Goal: Information Seeking & Learning: Learn about a topic

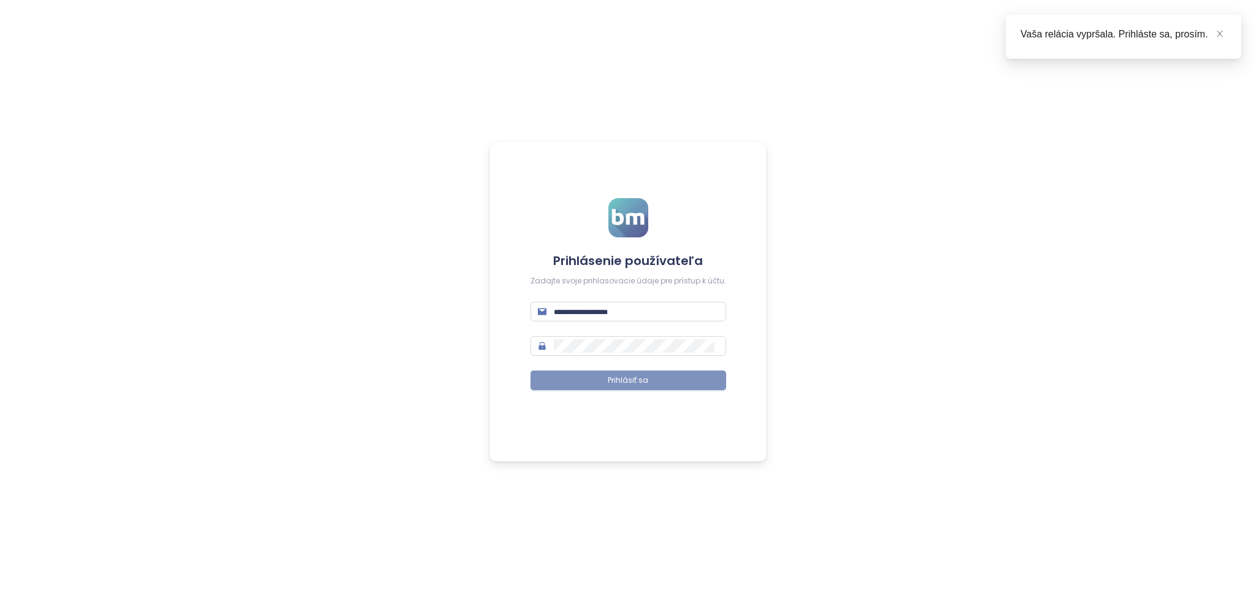
type input "**********"
click at [687, 380] on button "Prihlásiť sa" at bounding box center [629, 380] width 196 height 20
click at [1218, 42] on div "Vaša relácia vypršala. Prihláste sa, prosím." at bounding box center [1124, 37] width 236 height 44
click at [1220, 39] on span at bounding box center [1220, 33] width 9 height 13
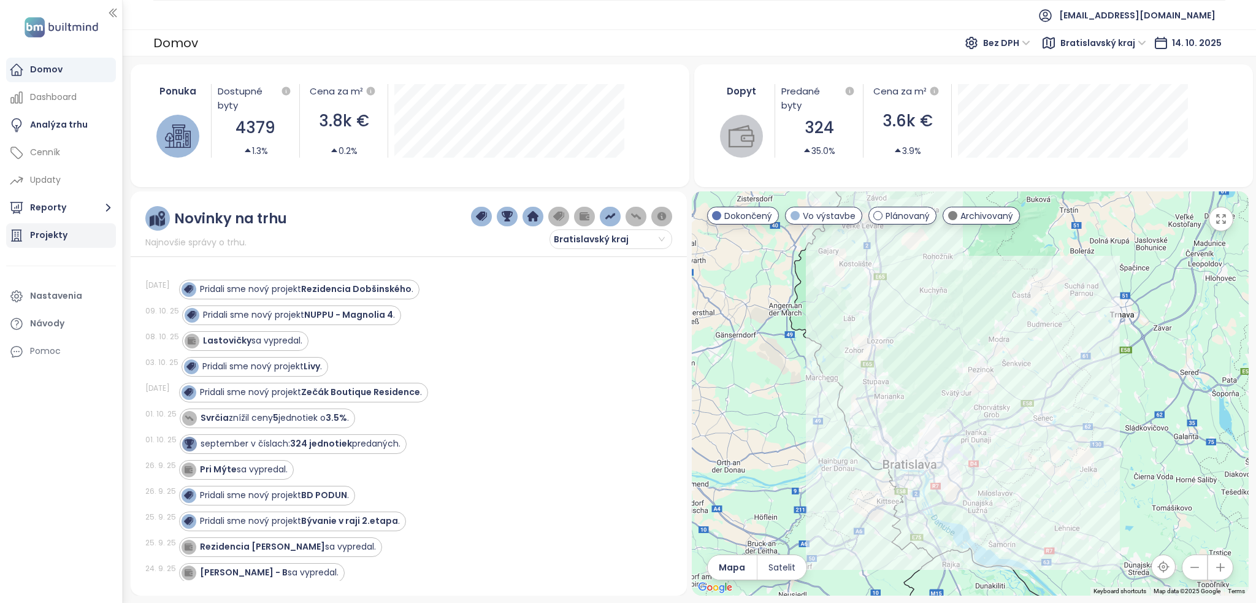
click at [66, 235] on div "Projekty" at bounding box center [61, 235] width 110 height 25
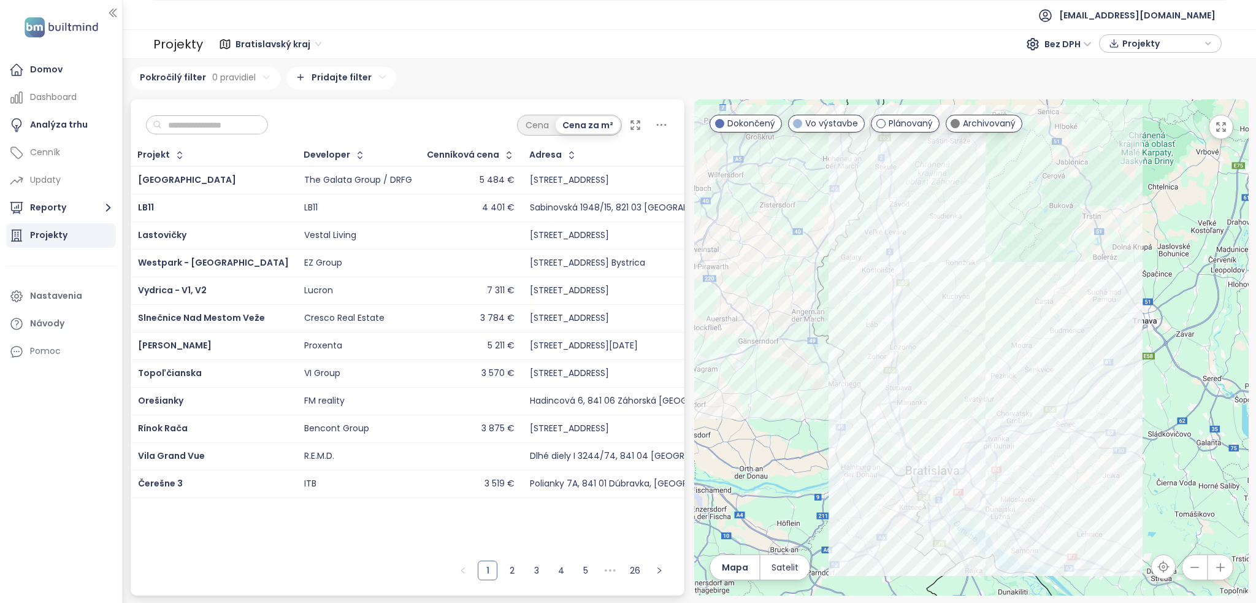
click at [209, 125] on input "text" at bounding box center [211, 125] width 99 height 18
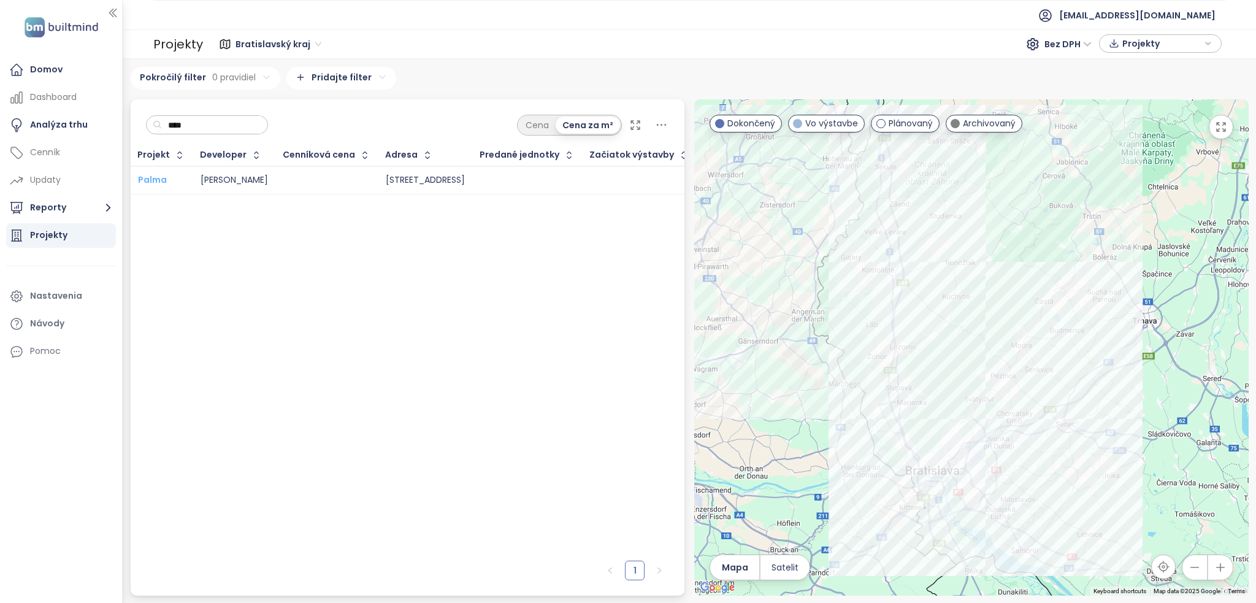
type input "****"
click at [157, 178] on span "Palma" at bounding box center [152, 180] width 29 height 12
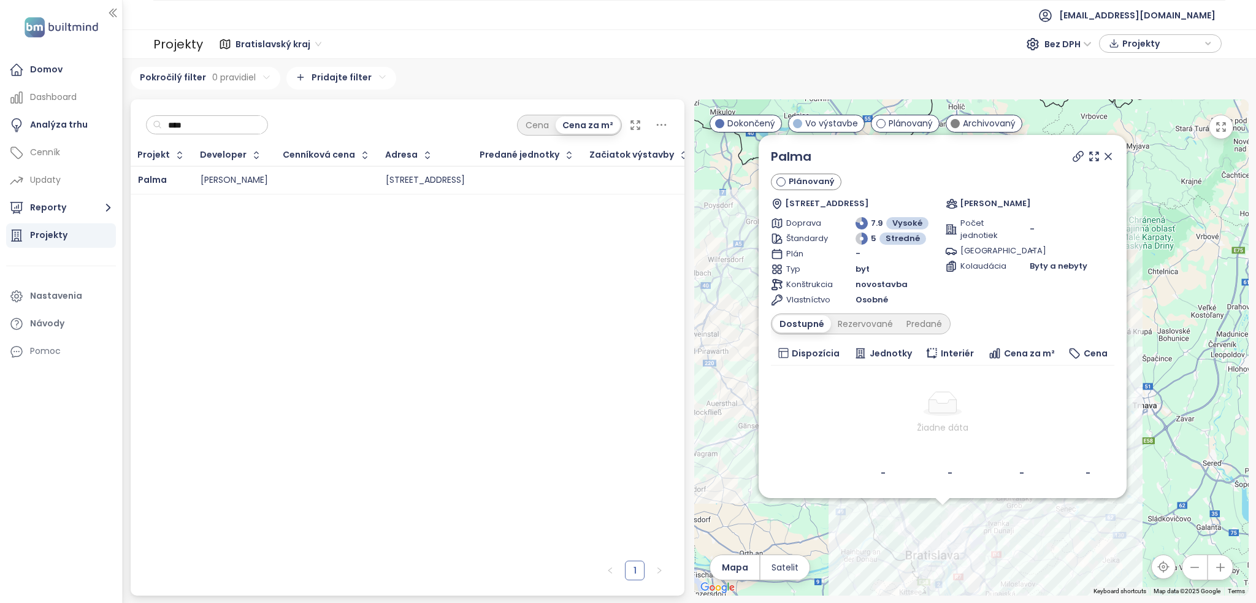
click at [1219, 134] on button "button" at bounding box center [1221, 127] width 25 height 25
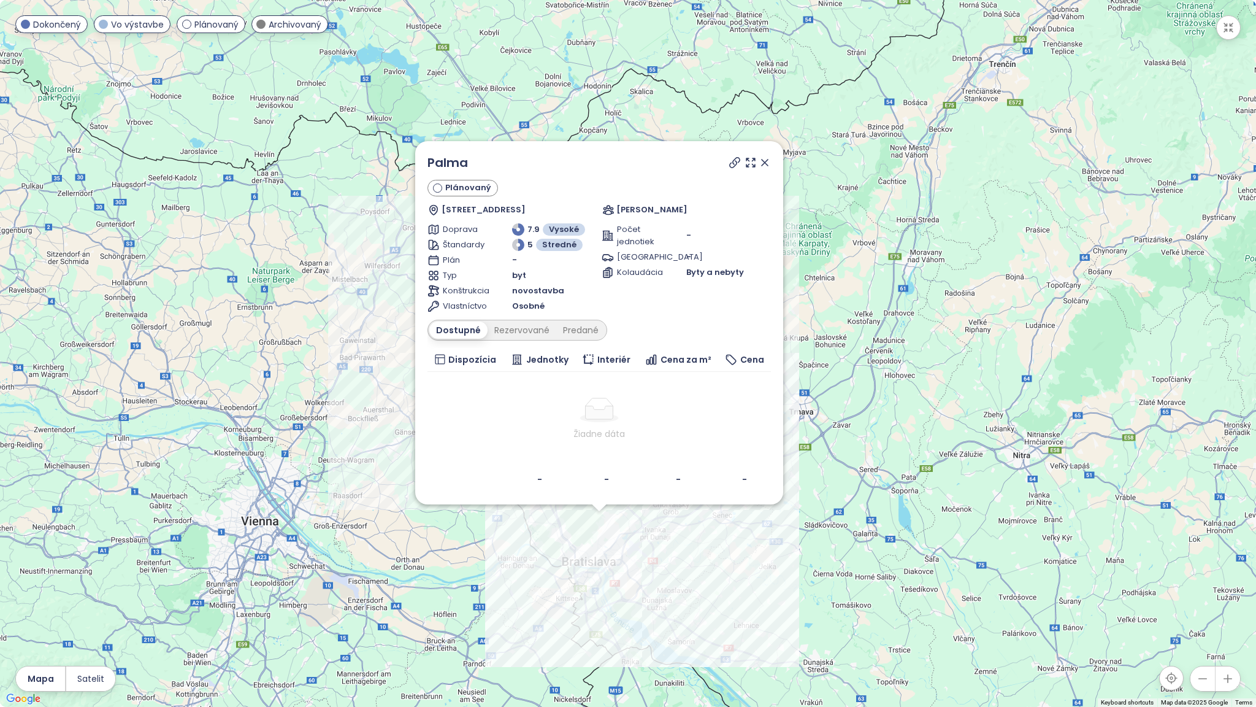
click at [1228, 602] on button "button" at bounding box center [1228, 678] width 25 height 25
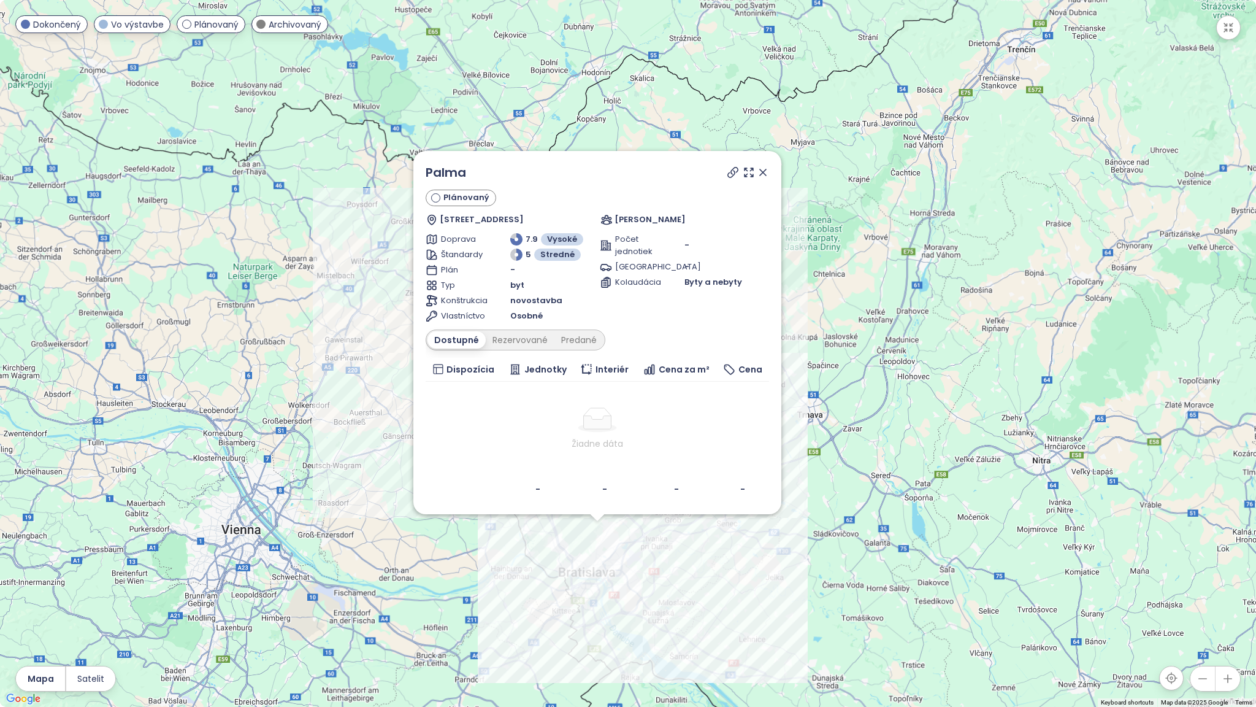
click at [1228, 602] on button "button" at bounding box center [1228, 678] width 25 height 25
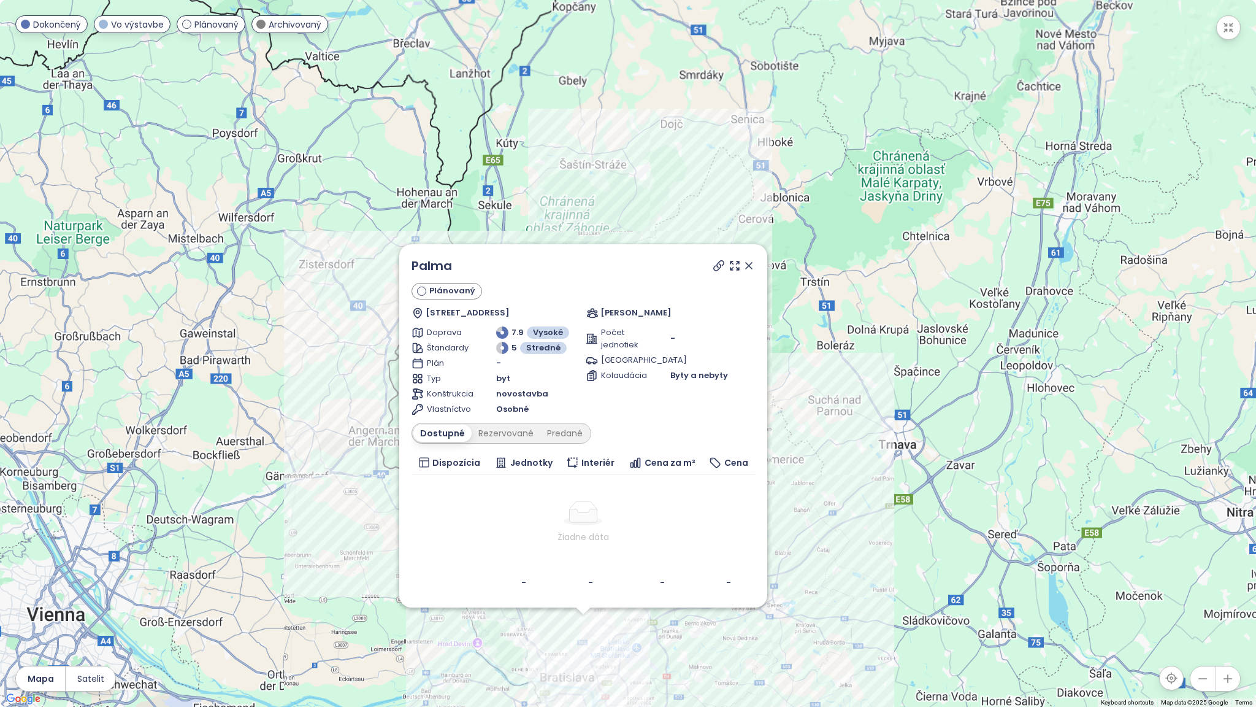
click at [1228, 602] on button "button" at bounding box center [1228, 678] width 25 height 25
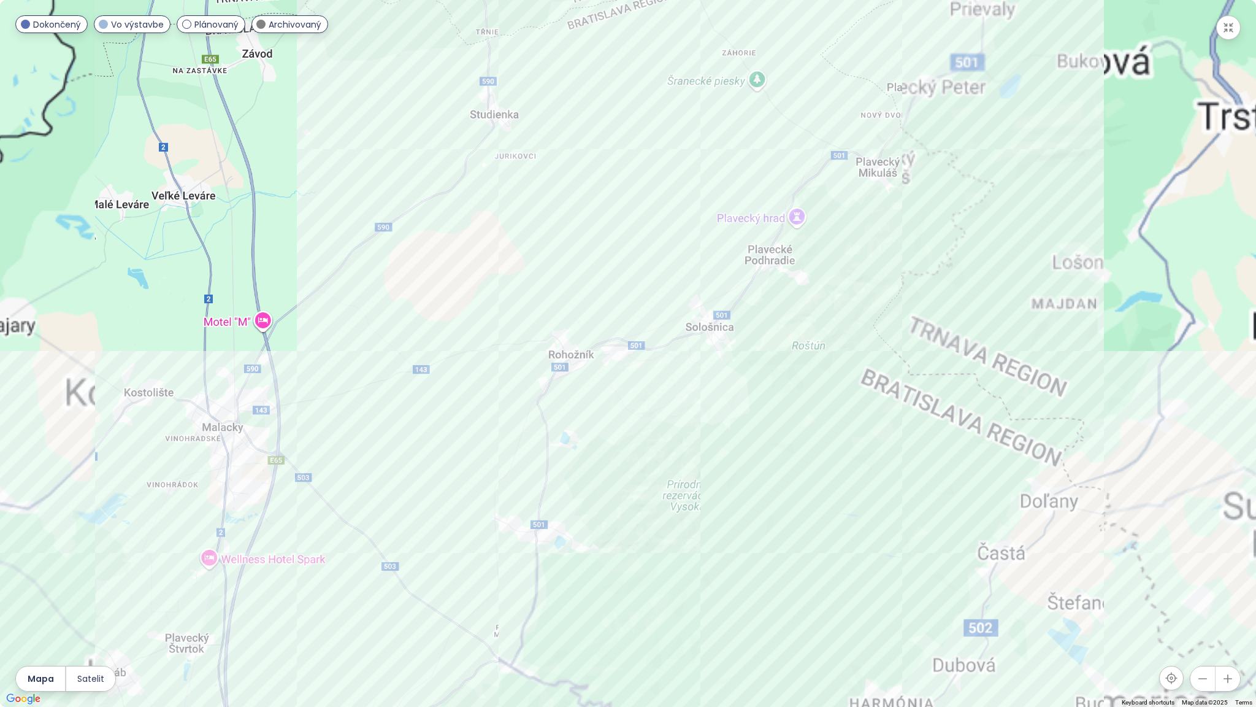
click at [1228, 602] on button "button" at bounding box center [1228, 678] width 25 height 25
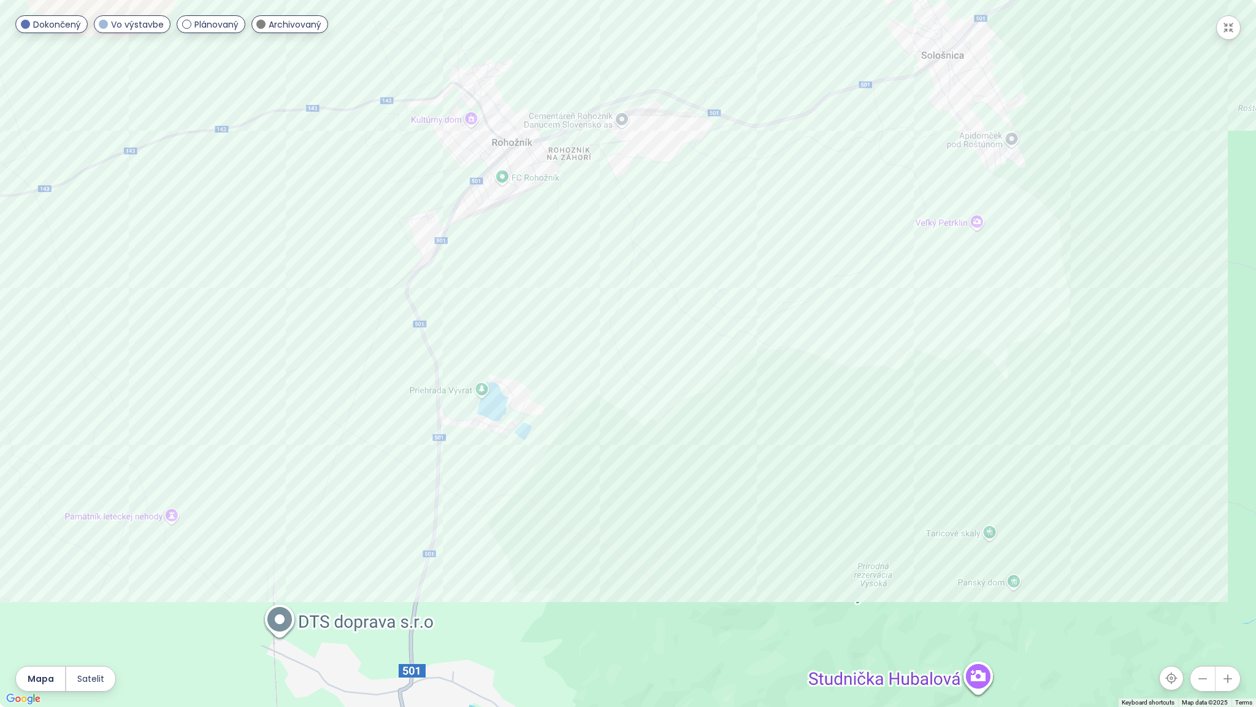
click at [717, 415] on div "Palma Plánovaný Račianska 10439/76, 831 02 [GEOGRAPHIC_DATA]-[GEOGRAPHIC_DATA],…" at bounding box center [628, 353] width 1256 height 707
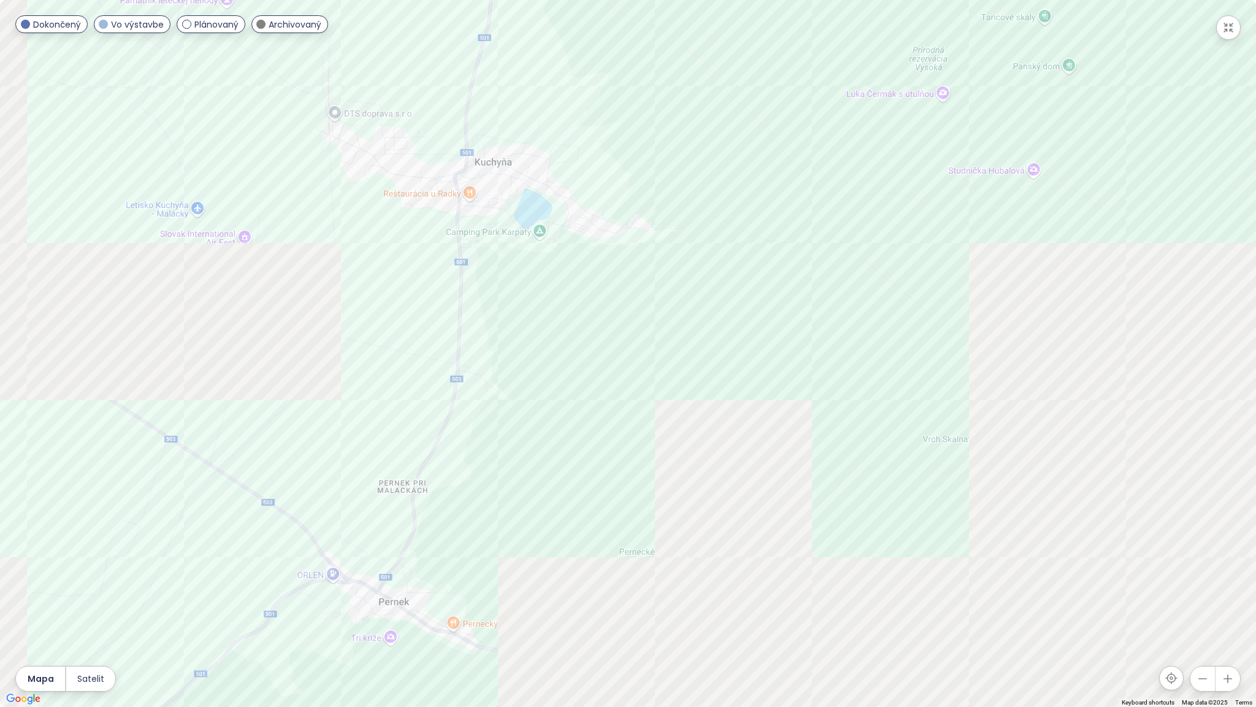
drag, startPoint x: 676, startPoint y: 521, endPoint x: 731, endPoint y: 0, distance: 523.6
click at [731, 0] on div "Palma Plánovaný Račianska 10439/76, 831 02 [GEOGRAPHIC_DATA]-[GEOGRAPHIC_DATA],…" at bounding box center [628, 353] width 1256 height 707
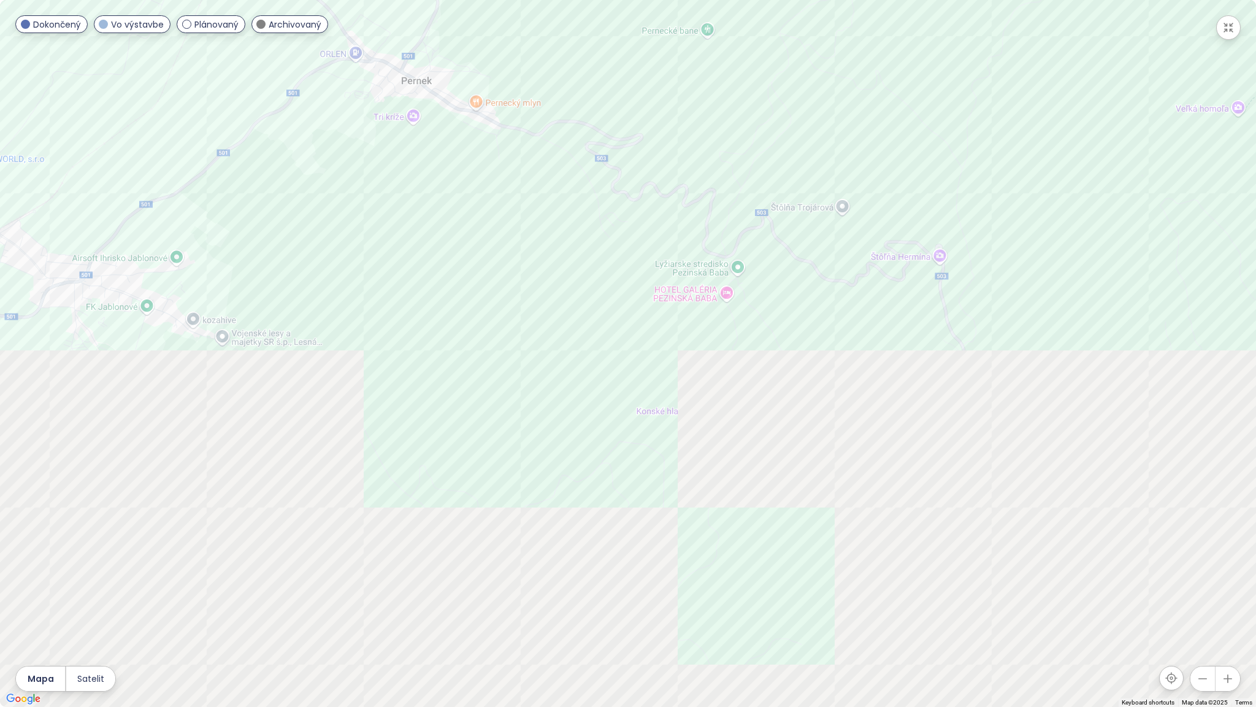
drag, startPoint x: 694, startPoint y: 526, endPoint x: 716, endPoint y: 0, distance: 526.7
click at [716, 0] on div "Palma Plánovaný Račianska 10439/76, 831 02 [GEOGRAPHIC_DATA]-[GEOGRAPHIC_DATA],…" at bounding box center [628, 353] width 1256 height 707
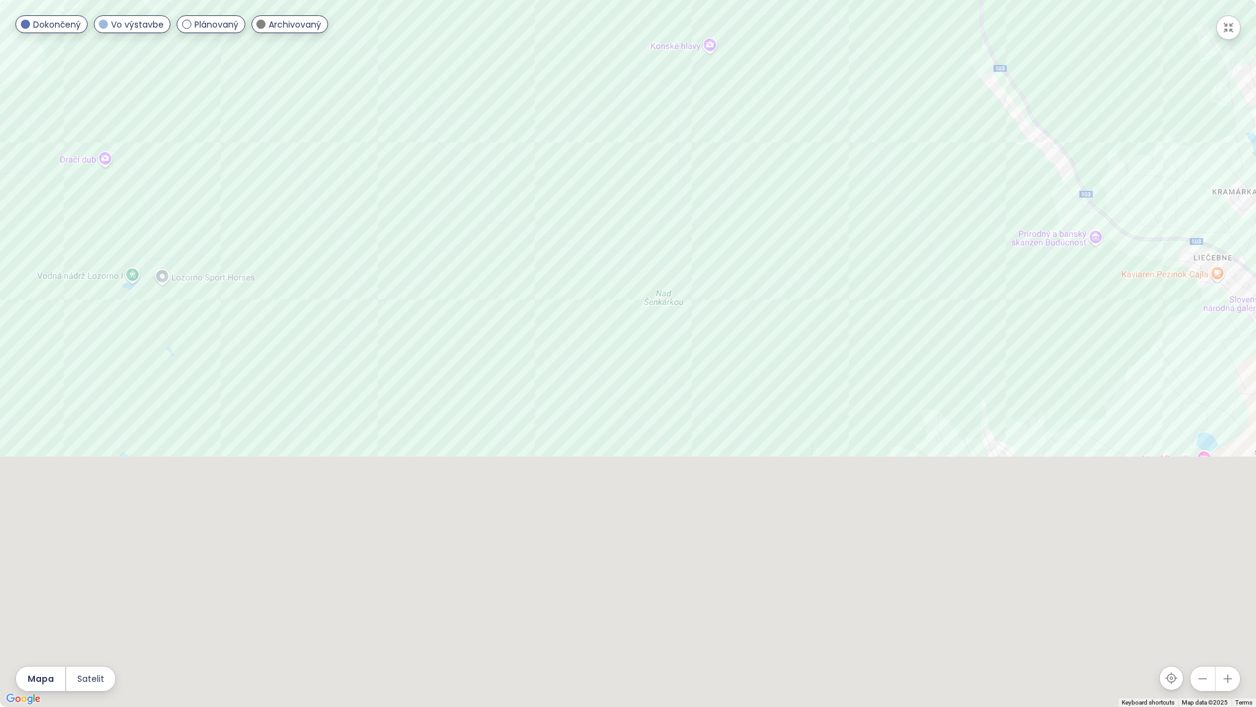
drag, startPoint x: 706, startPoint y: 380, endPoint x: 722, endPoint y: 0, distance: 380.6
click at [722, 0] on div "Palma Plánovaný Račianska 10439/76, 831 02 [GEOGRAPHIC_DATA]-[GEOGRAPHIC_DATA],…" at bounding box center [628, 353] width 1256 height 707
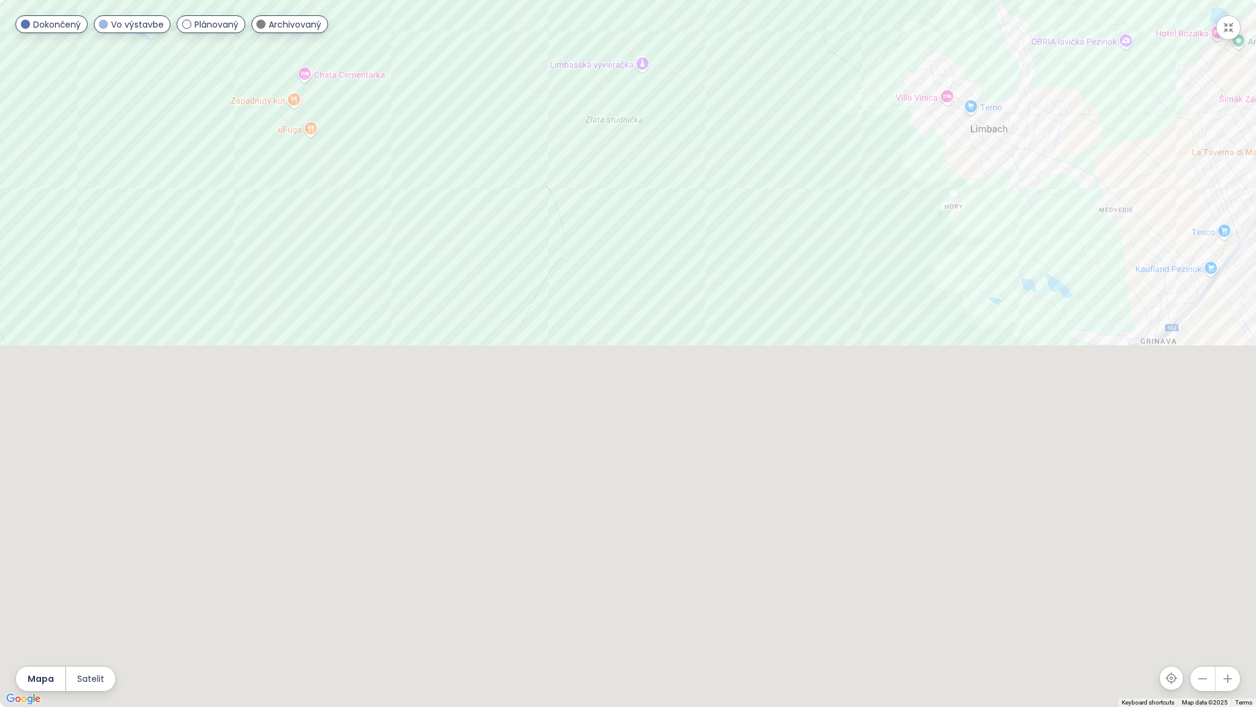
drag, startPoint x: 722, startPoint y: 471, endPoint x: 748, endPoint y: 1, distance: 470.5
click at [748, 1] on div "Palma Plánovaný Račianska 10439/76, 831 02 [GEOGRAPHIC_DATA]-[GEOGRAPHIC_DATA],…" at bounding box center [628, 353] width 1256 height 707
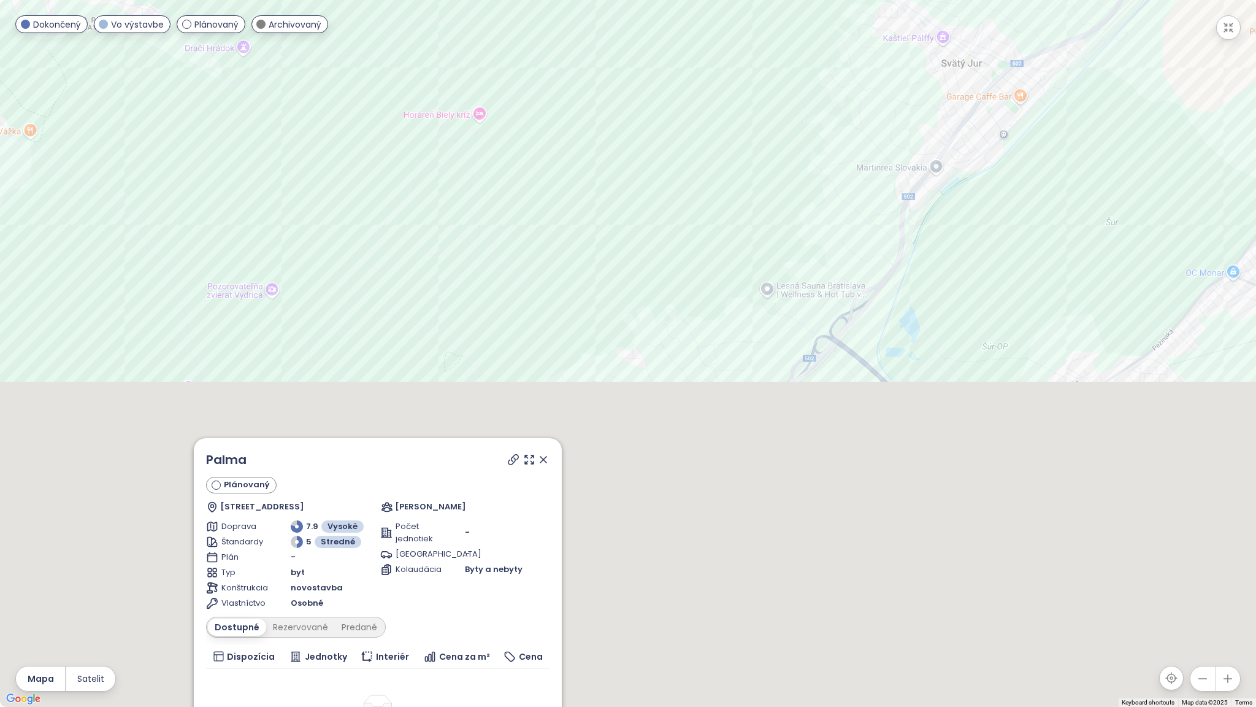
drag, startPoint x: 736, startPoint y: 407, endPoint x: 767, endPoint y: 0, distance: 408.4
click at [767, 0] on div "Palma Plánovaný Račianska 10439/76, 831 02 [GEOGRAPHIC_DATA]-[GEOGRAPHIC_DATA],…" at bounding box center [628, 353] width 1256 height 707
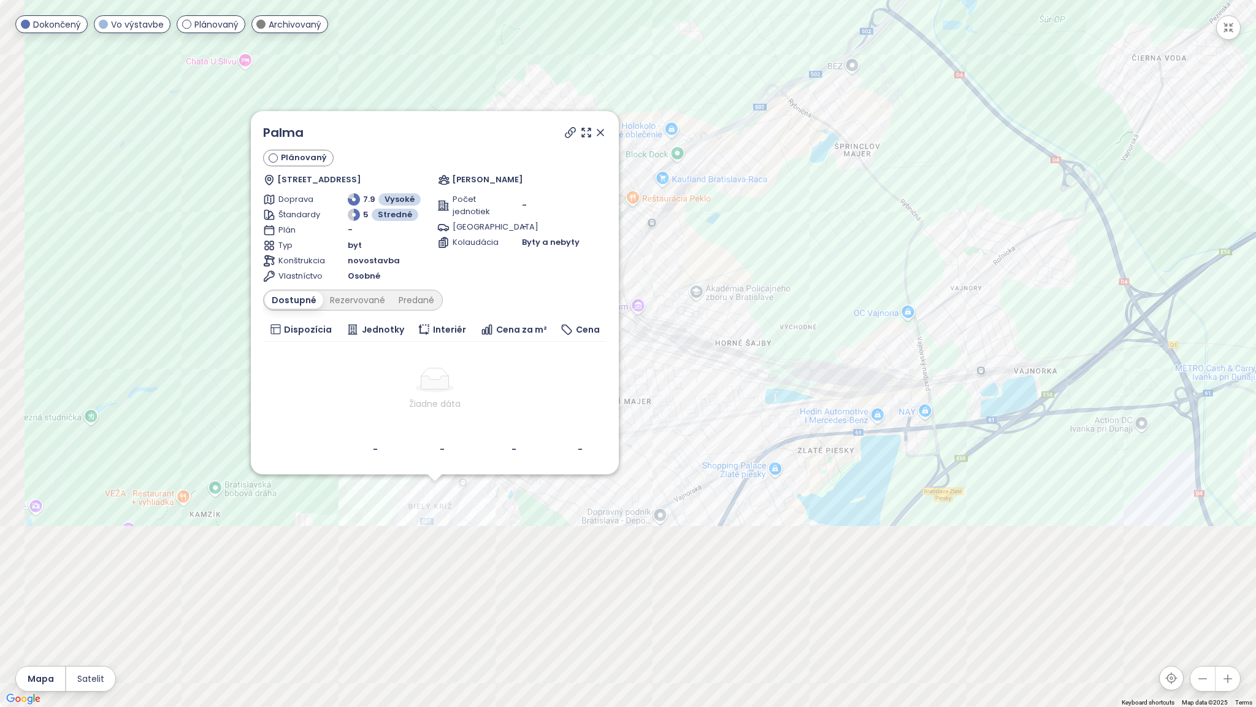
drag, startPoint x: 741, startPoint y: 390, endPoint x: 795, endPoint y: 59, distance: 334.8
click at [795, 59] on div "Palma Plánovaný Račianska 10439/76, 831 02 [GEOGRAPHIC_DATA]-[GEOGRAPHIC_DATA],…" at bounding box center [628, 353] width 1256 height 707
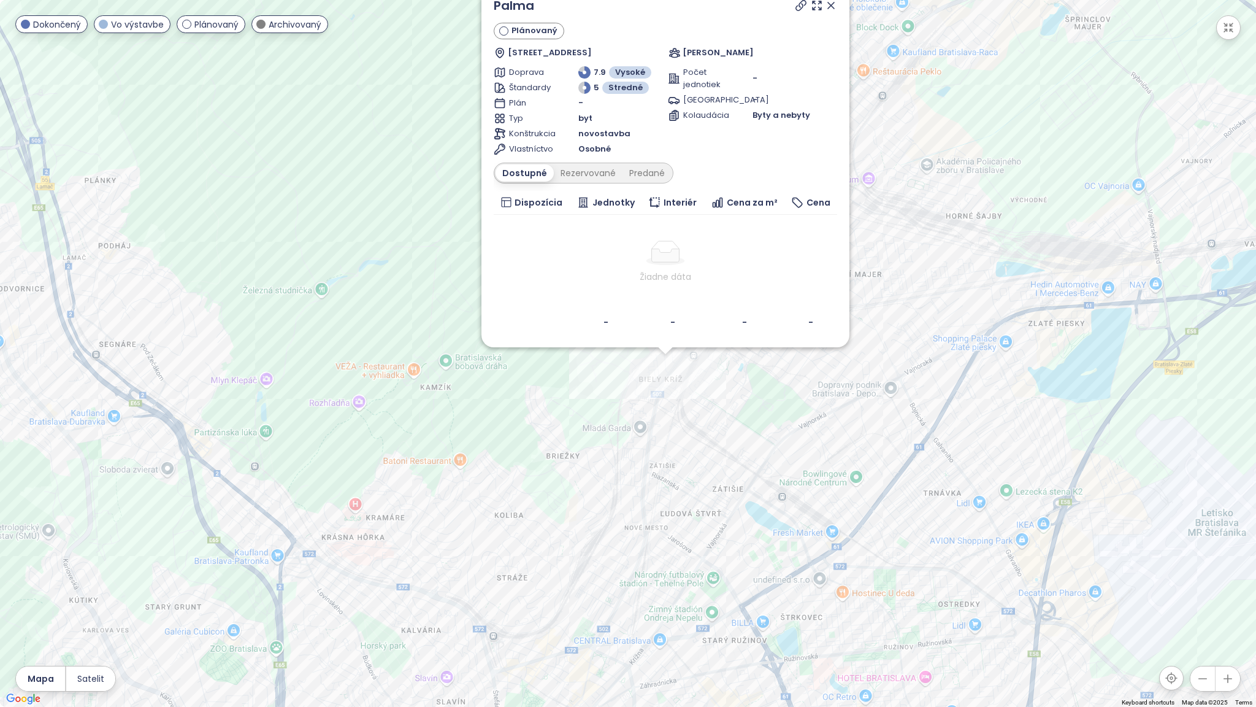
drag, startPoint x: 697, startPoint y: 486, endPoint x: 949, endPoint y: 361, distance: 282.0
click at [949, 361] on div "Palma Plánovaný Račianska 10439/76, 831 02 [GEOGRAPHIC_DATA]-[GEOGRAPHIC_DATA],…" at bounding box center [628, 353] width 1256 height 707
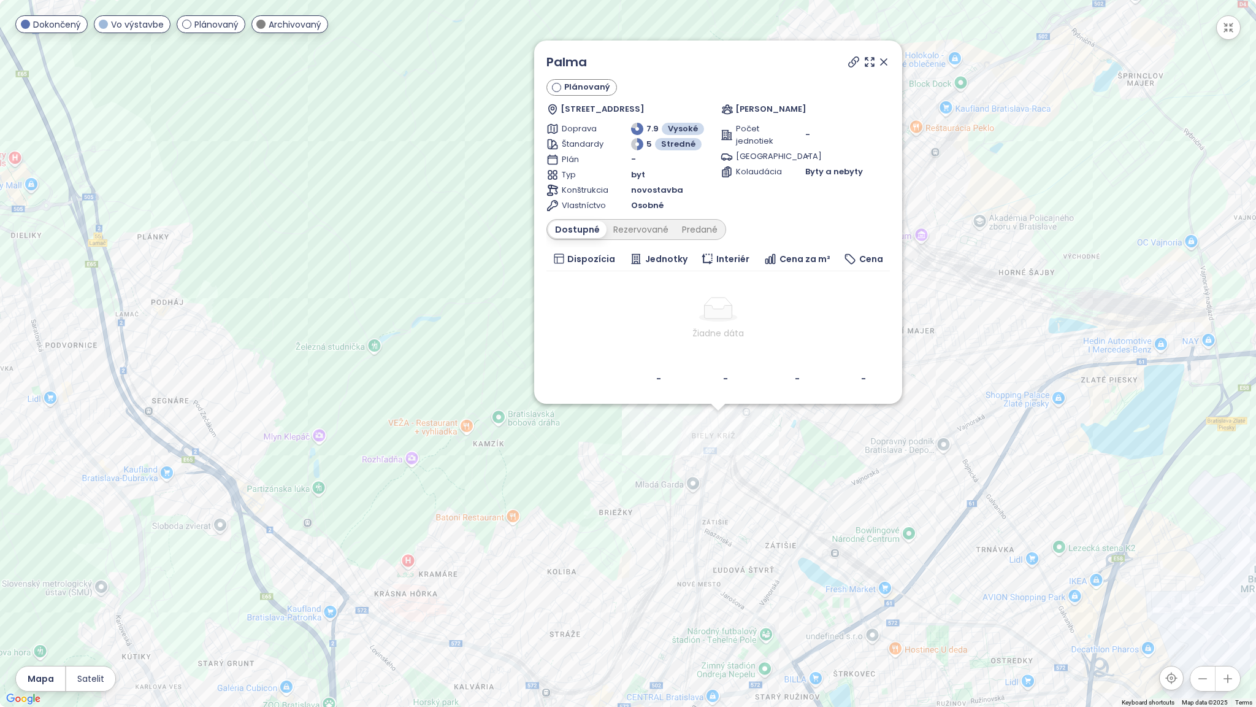
drag, startPoint x: 710, startPoint y: 400, endPoint x: 759, endPoint y: 445, distance: 66.8
click at [759, 445] on div "Palma Plánovaný Račianska 10439/76, 831 02 [GEOGRAPHIC_DATA]-[GEOGRAPHIC_DATA],…" at bounding box center [628, 353] width 1256 height 707
click at [1228, 26] on icon "button" at bounding box center [1228, 27] width 12 height 12
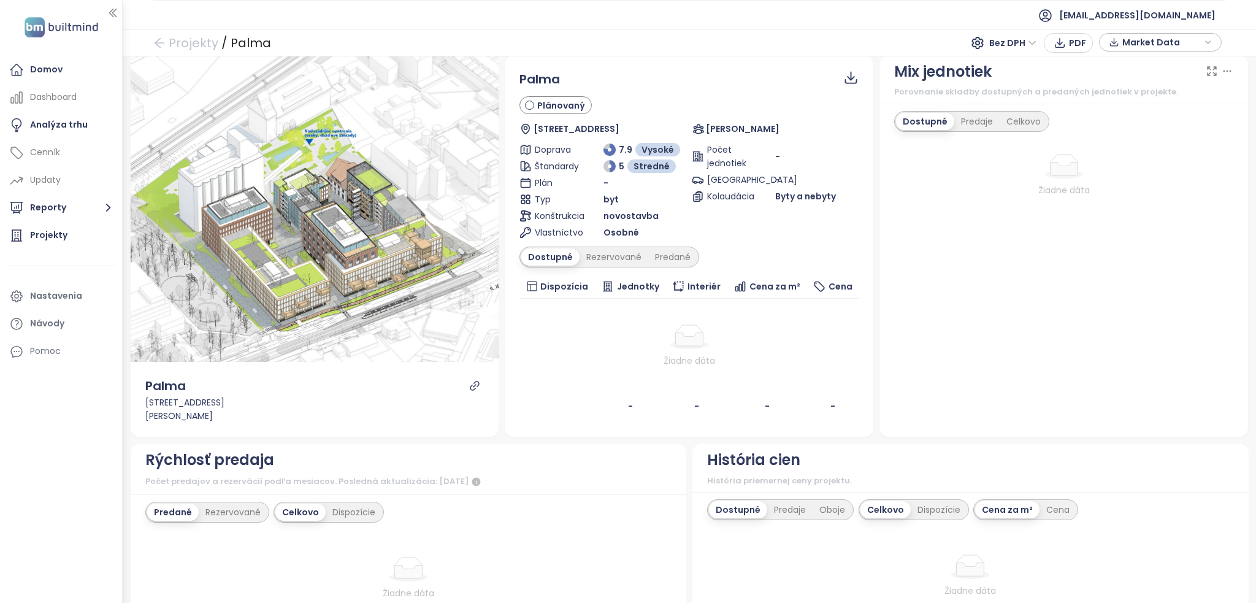
scroll to position [10, 0]
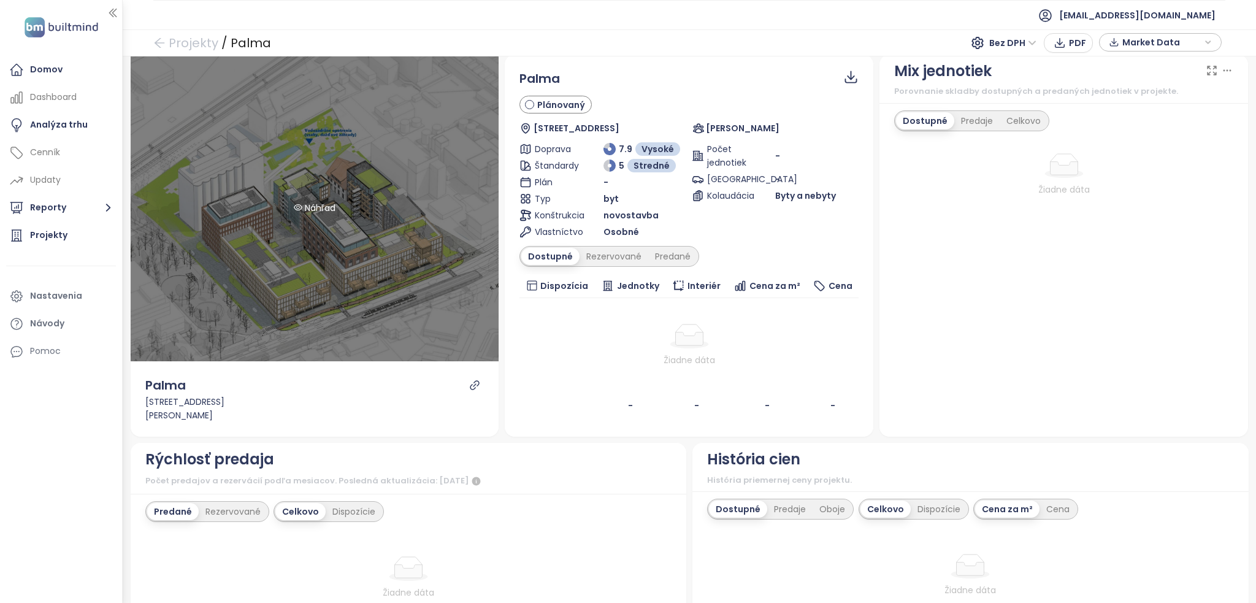
click at [335, 233] on div "Náhľad" at bounding box center [315, 208] width 369 height 307
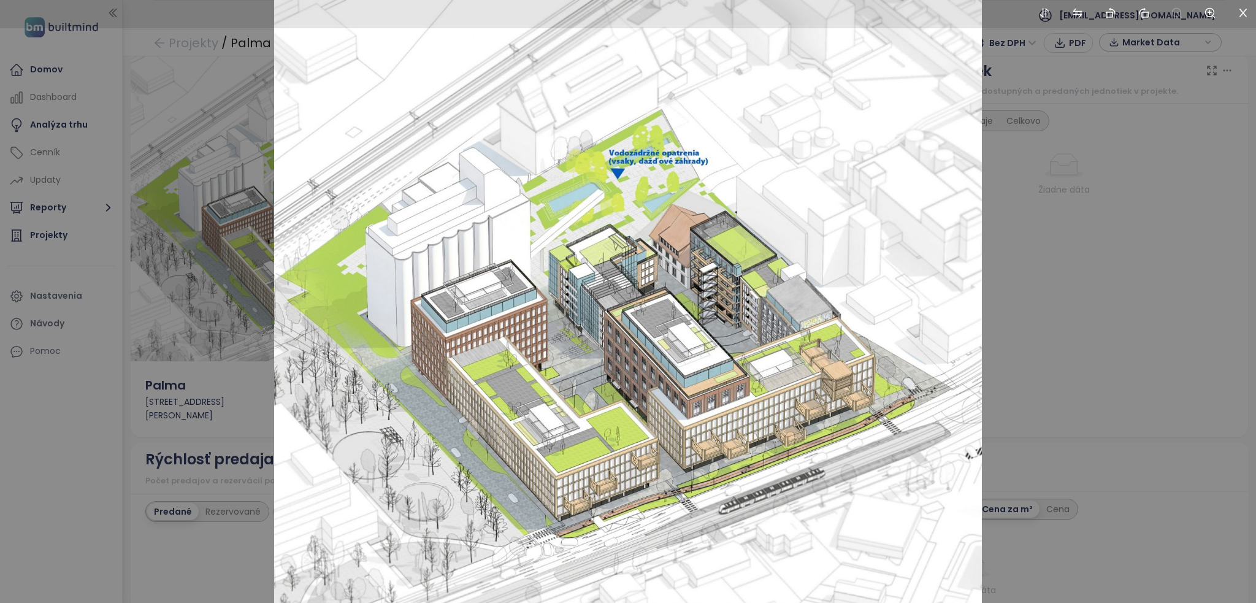
click at [1175, 256] on div at bounding box center [628, 301] width 1256 height 603
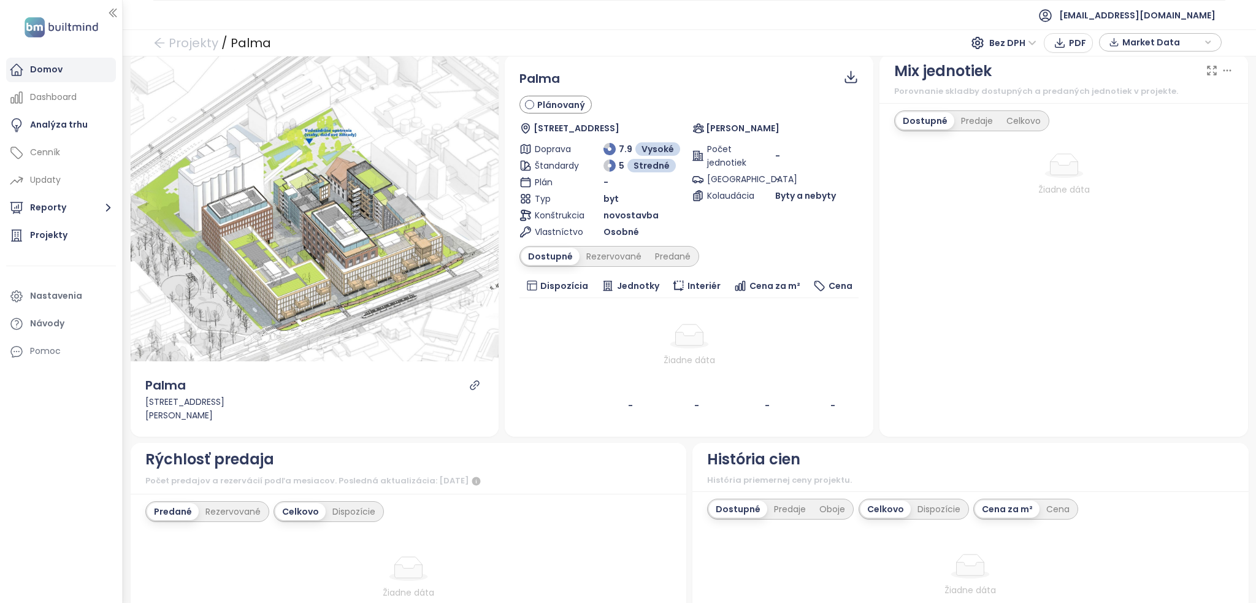
click at [81, 75] on div "Domov" at bounding box center [61, 70] width 110 height 25
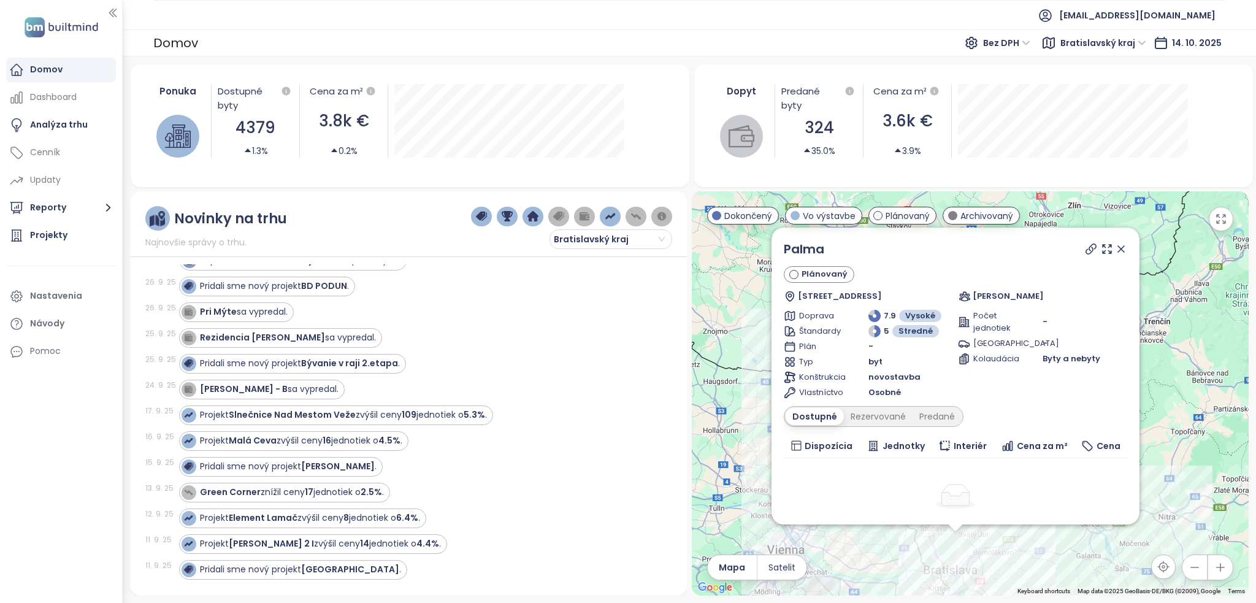
scroll to position [184, 0]
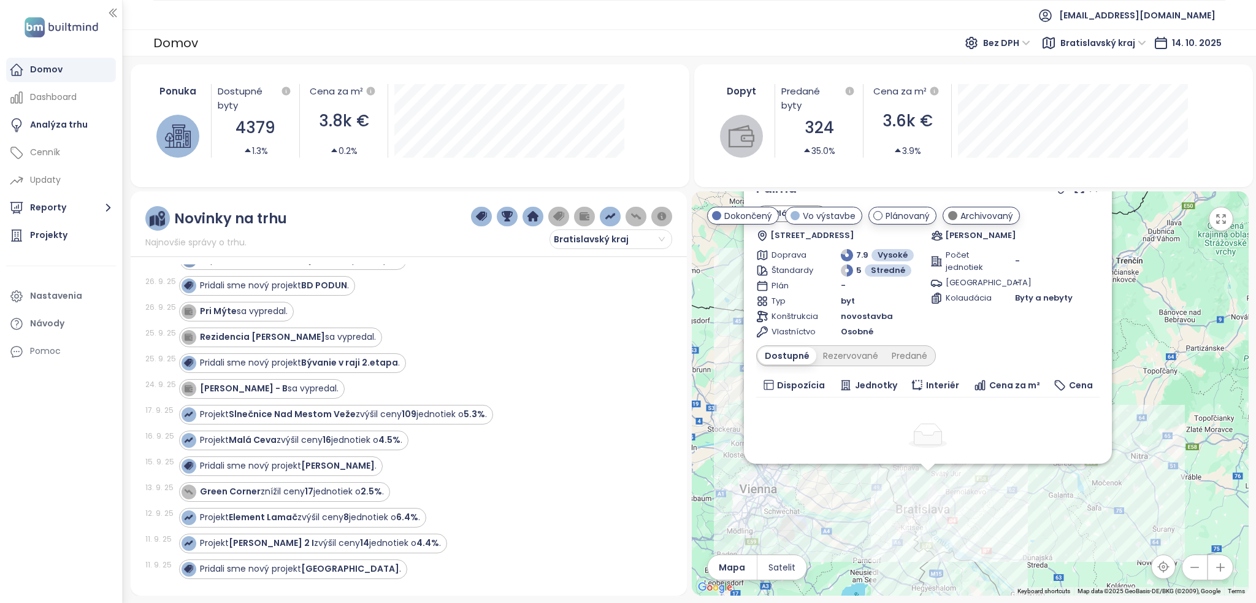
drag, startPoint x: 1176, startPoint y: 505, endPoint x: 1162, endPoint y: 313, distance: 191.8
click at [1162, 313] on div "Palma Plánovaný Račianska 10439/76, 831 02 [GEOGRAPHIC_DATA]-[GEOGRAPHIC_DATA],…" at bounding box center [970, 393] width 557 height 404
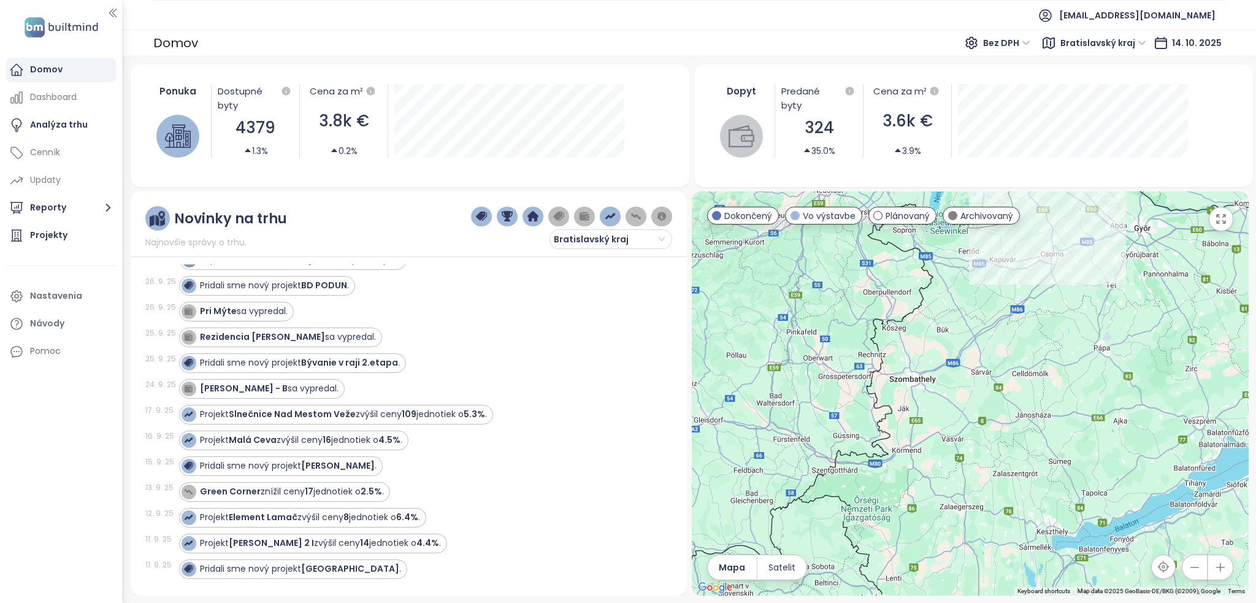
drag, startPoint x: 872, startPoint y: 402, endPoint x: 941, endPoint y: 318, distance: 108.8
click at [941, 318] on div "Palma Plánovaný Račianska 10439/76, 831 02 [GEOGRAPHIC_DATA]-[GEOGRAPHIC_DATA],…" at bounding box center [970, 393] width 557 height 404
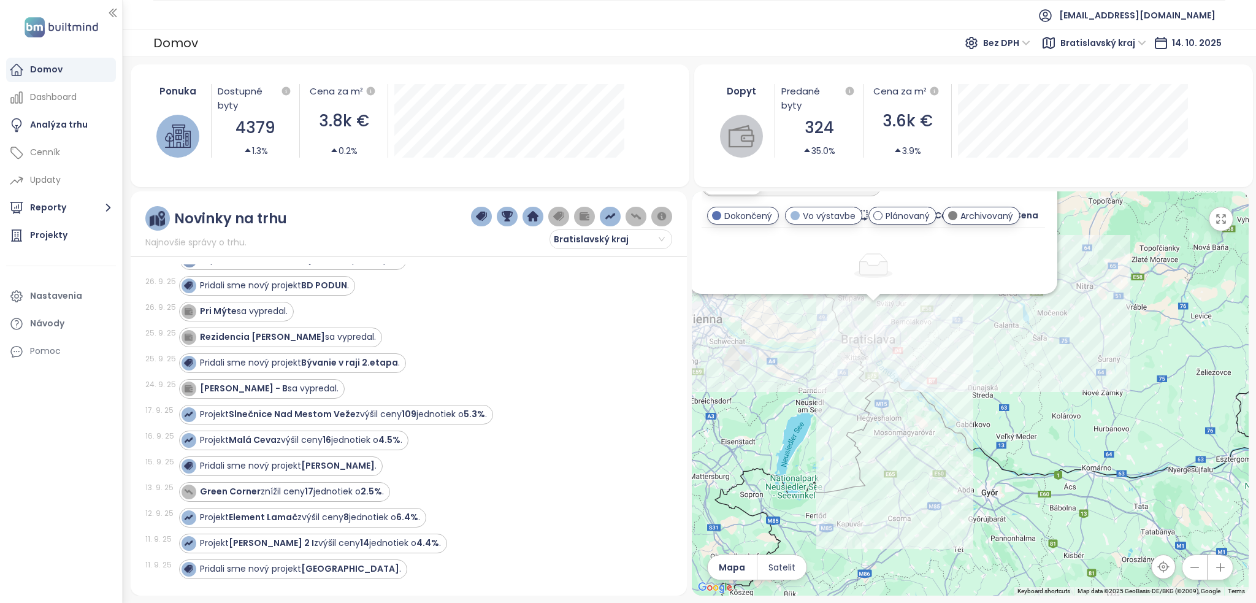
drag, startPoint x: 938, startPoint y: 331, endPoint x: 783, endPoint y: 598, distance: 308.9
click at [783, 598] on div "Ponuka Dostupné byty 4379 1.3% Cena za m² 3.8k € 0.2% Dopyt Predané byty 324 35…" at bounding box center [689, 329] width 1133 height 546
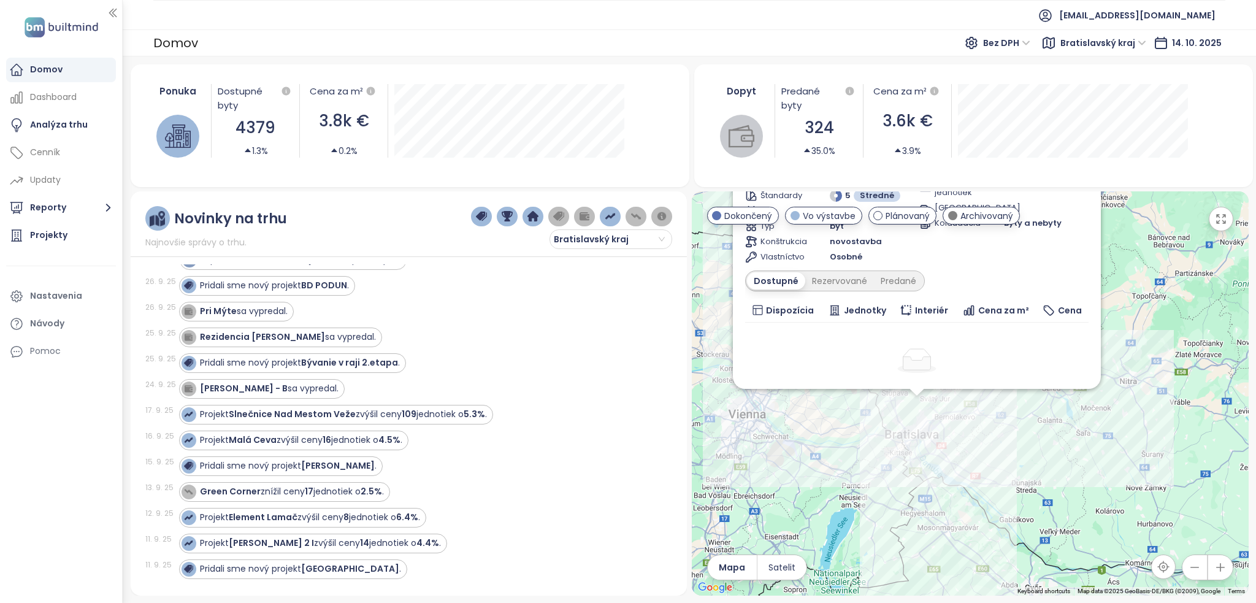
drag, startPoint x: 760, startPoint y: 435, endPoint x: 812, endPoint y: 552, distance: 128.2
click at [812, 552] on div "Palma Plánovaný Račianska 10439/76, 831 02 [GEOGRAPHIC_DATA]-[GEOGRAPHIC_DATA],…" at bounding box center [970, 393] width 557 height 404
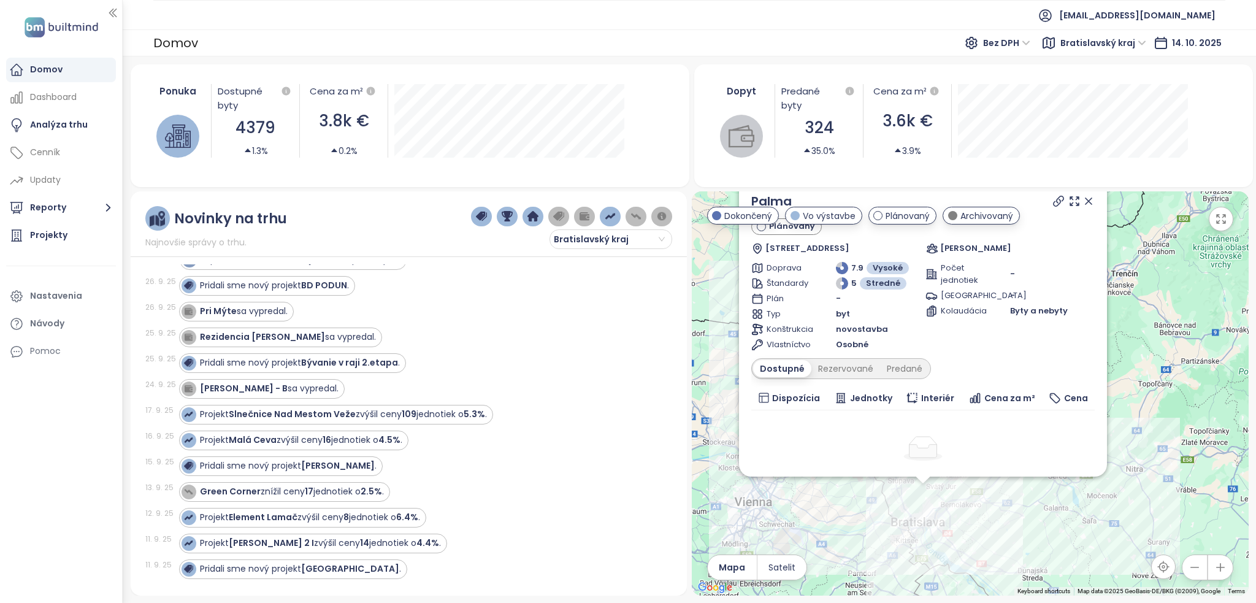
drag, startPoint x: 802, startPoint y: 421, endPoint x: 811, endPoint y: 518, distance: 97.3
click at [811, 518] on div "Palma Plánovaný Račianska 10439/76, 831 02 [GEOGRAPHIC_DATA]-[GEOGRAPHIC_DATA],…" at bounding box center [970, 393] width 557 height 404
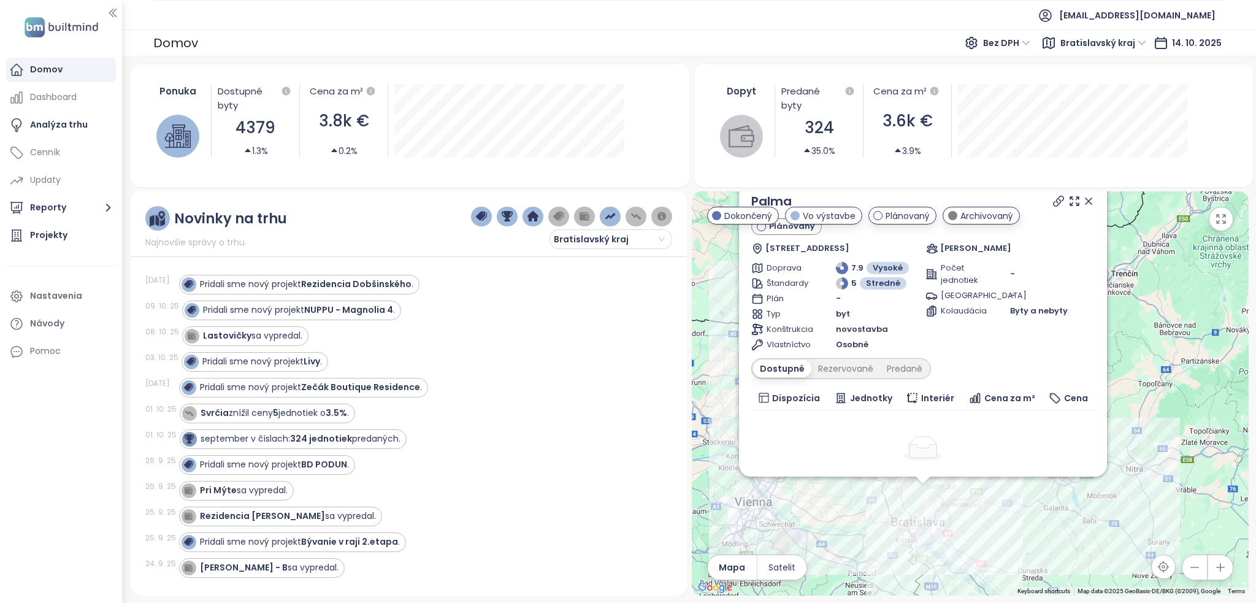
scroll to position [0, 0]
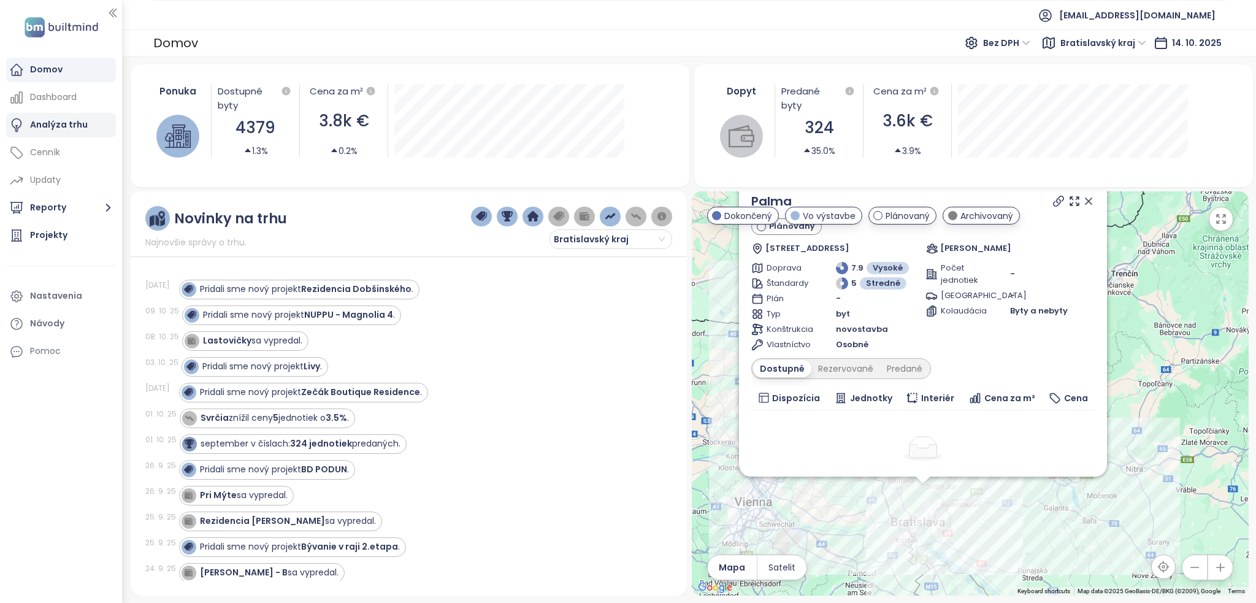
click at [74, 129] on div "Analýza trhu" at bounding box center [59, 124] width 58 height 15
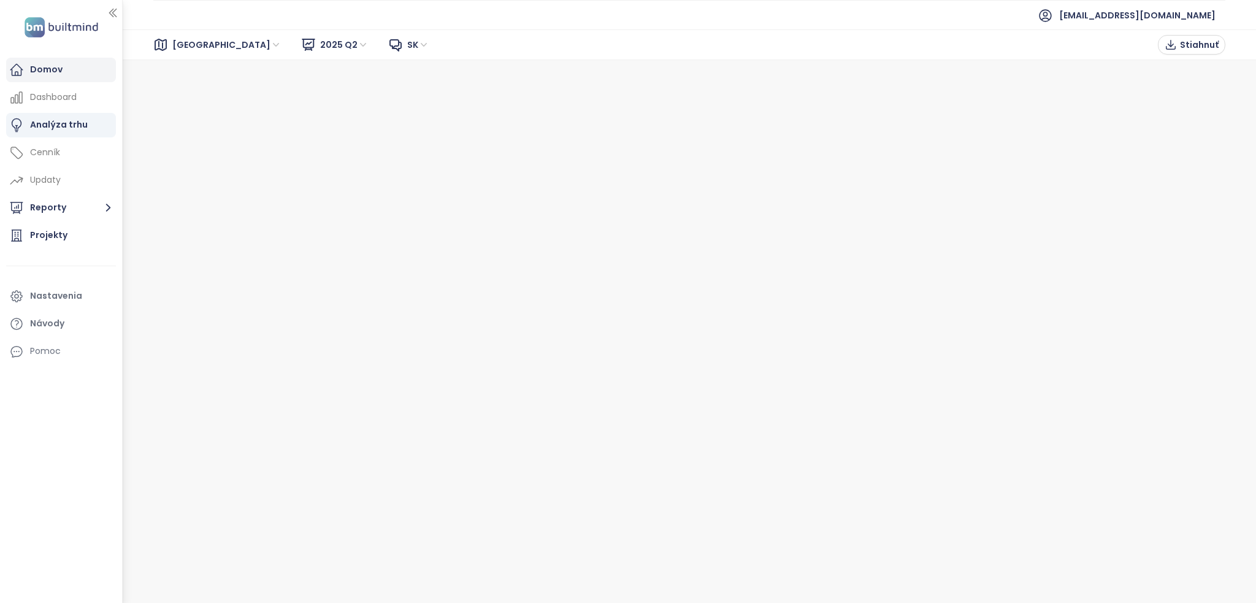
click at [54, 73] on div "Domov" at bounding box center [46, 69] width 33 height 15
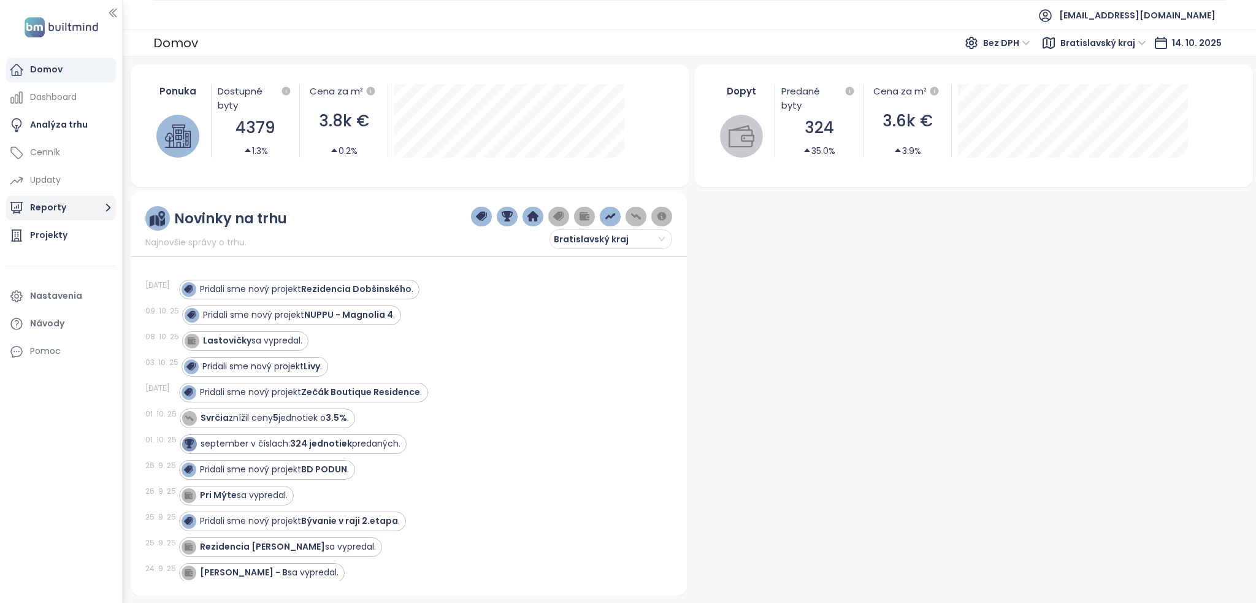
click at [96, 206] on button "Reporty" at bounding box center [61, 208] width 110 height 25
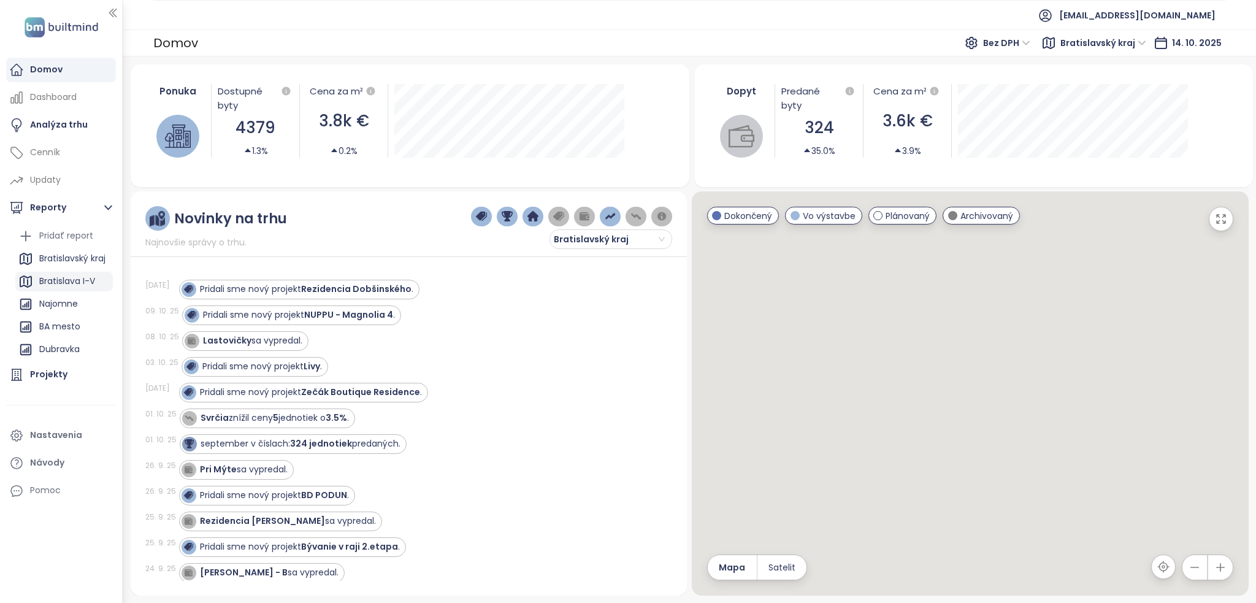
click at [70, 284] on div "Bratislava I-V" at bounding box center [67, 281] width 56 height 15
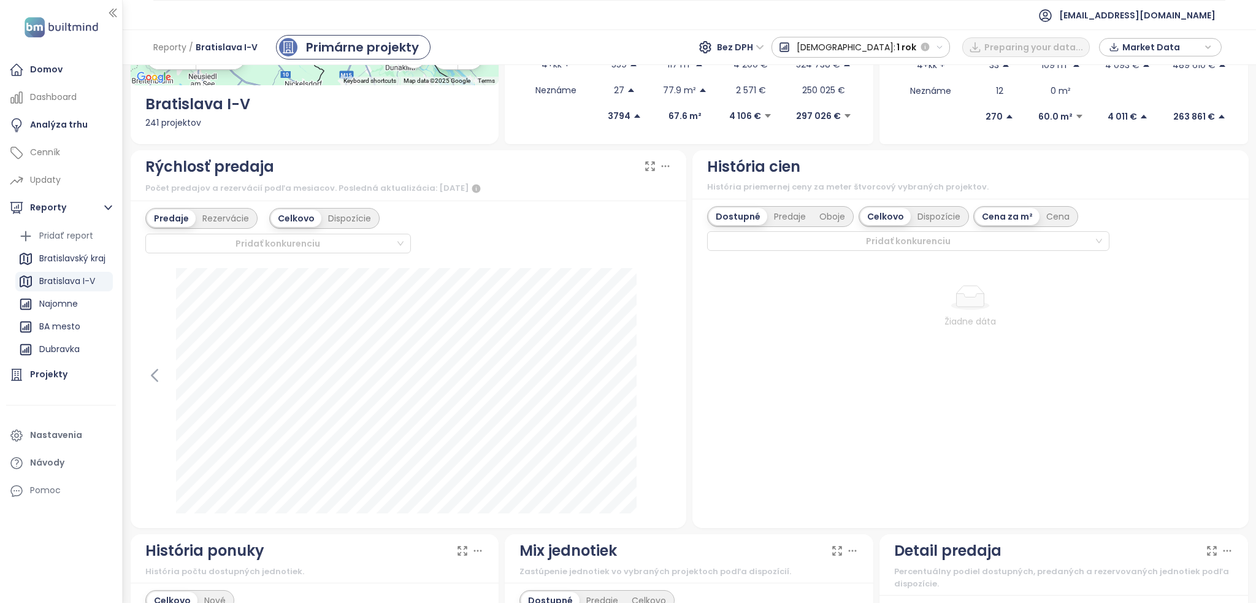
scroll to position [250, 0]
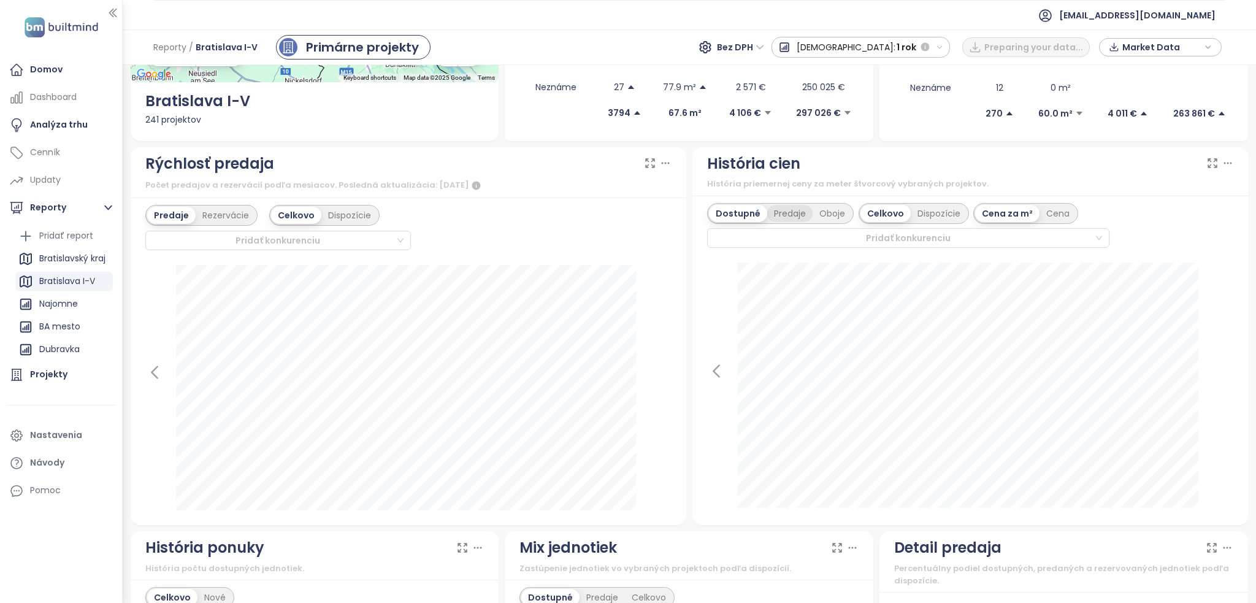
click at [790, 216] on div "Predaje" at bounding box center [789, 213] width 45 height 17
click at [944, 212] on div "Dispozície" at bounding box center [939, 213] width 56 height 17
click at [1002, 220] on div "Cena" at bounding box center [1020, 213] width 37 height 17
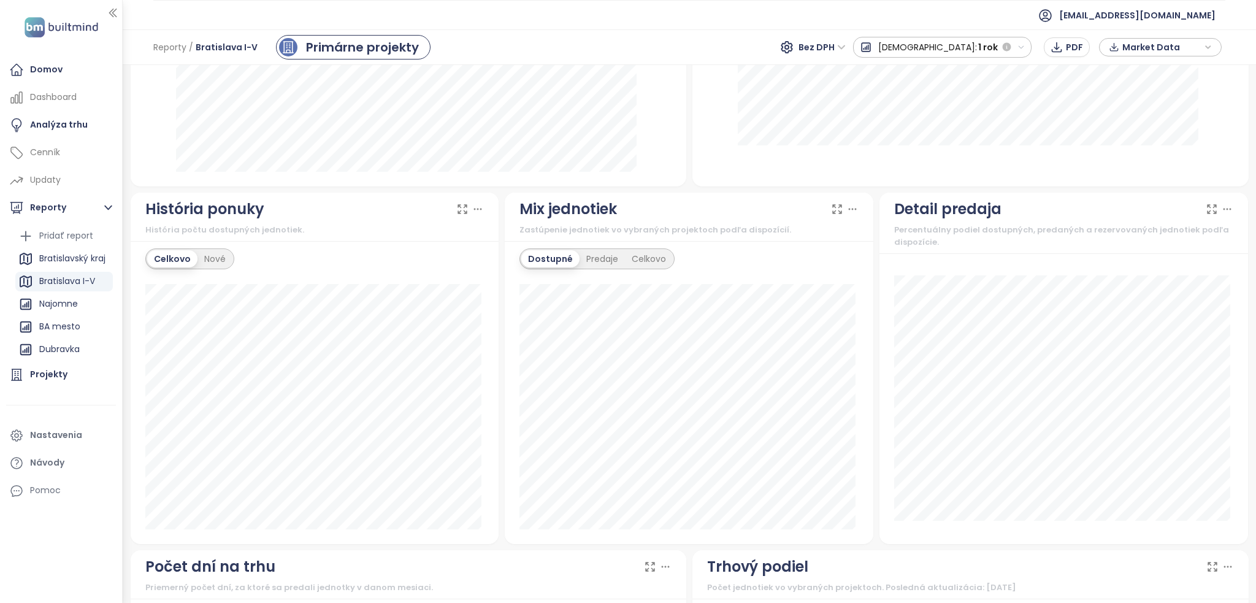
scroll to position [591, 0]
click at [597, 253] on div "Predaje" at bounding box center [602, 256] width 45 height 17
click at [552, 253] on div "Dostupné" at bounding box center [548, 256] width 55 height 17
click at [601, 258] on div "Predaje" at bounding box center [602, 256] width 45 height 17
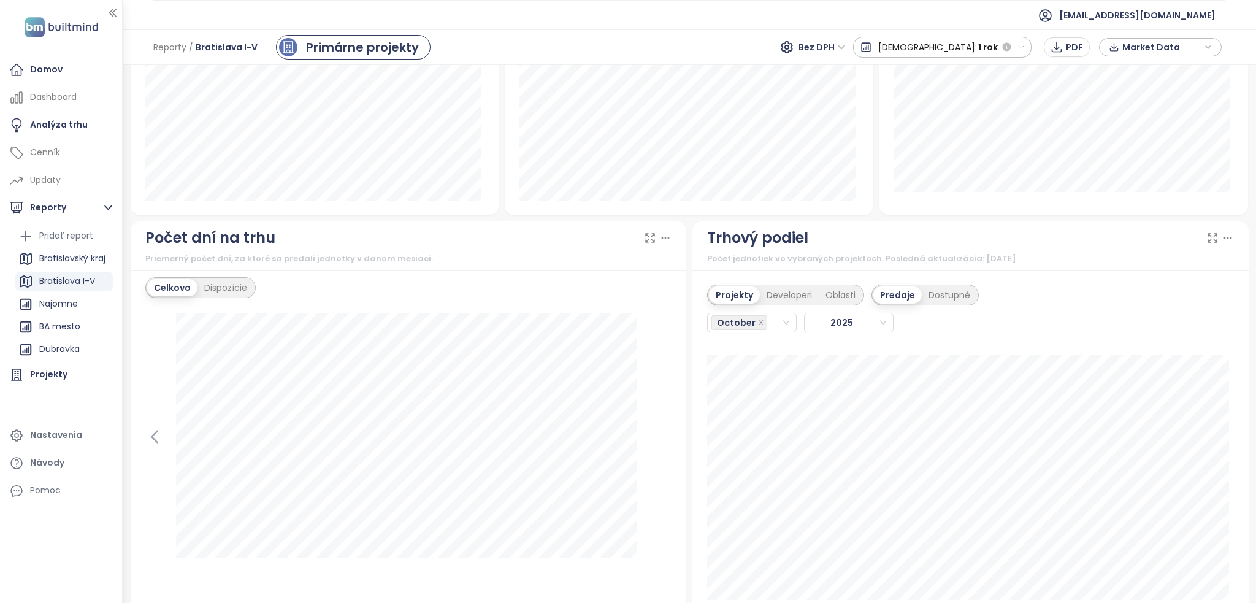
scroll to position [1002, 0]
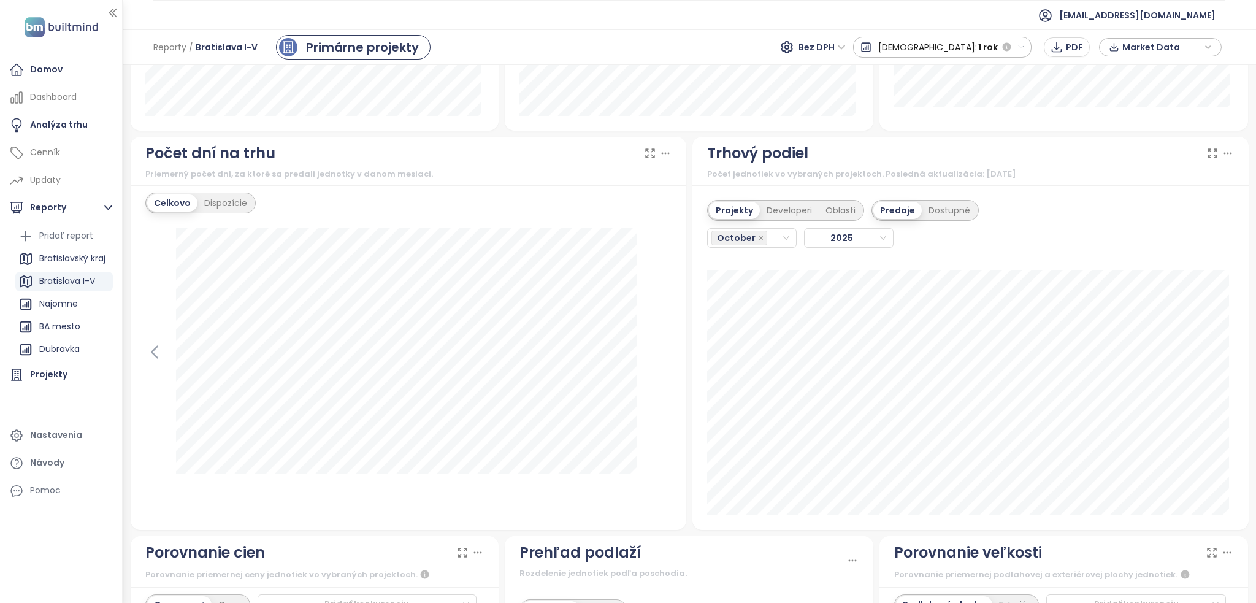
click at [779, 245] on div "[DATE]" at bounding box center [843, 238] width 272 height 34
click at [778, 243] on div "October" at bounding box center [752, 238] width 90 height 20
click at [736, 377] on div "September" at bounding box center [746, 377] width 69 height 13
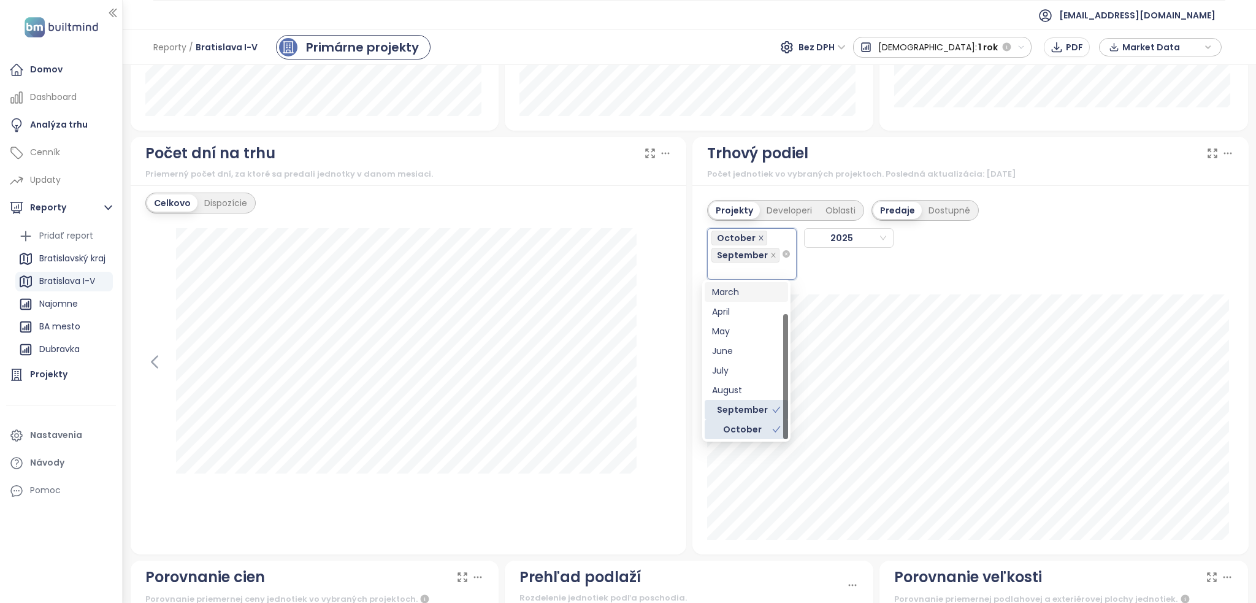
click at [758, 232] on span at bounding box center [761, 237] width 6 height 13
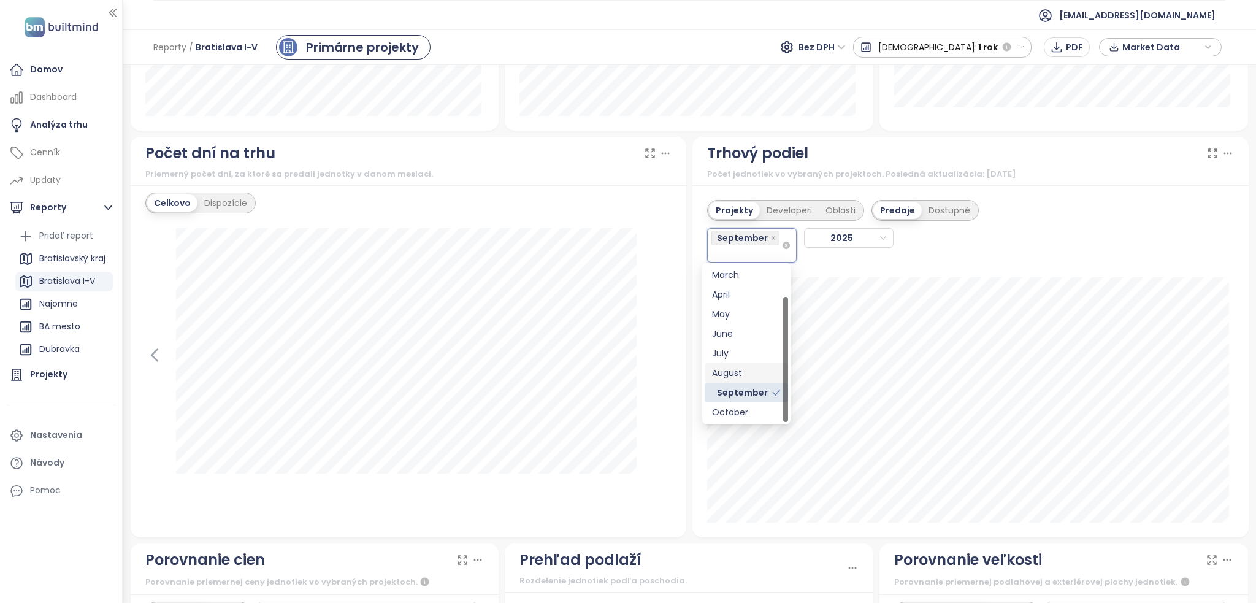
click at [751, 375] on div "August" at bounding box center [746, 372] width 69 height 13
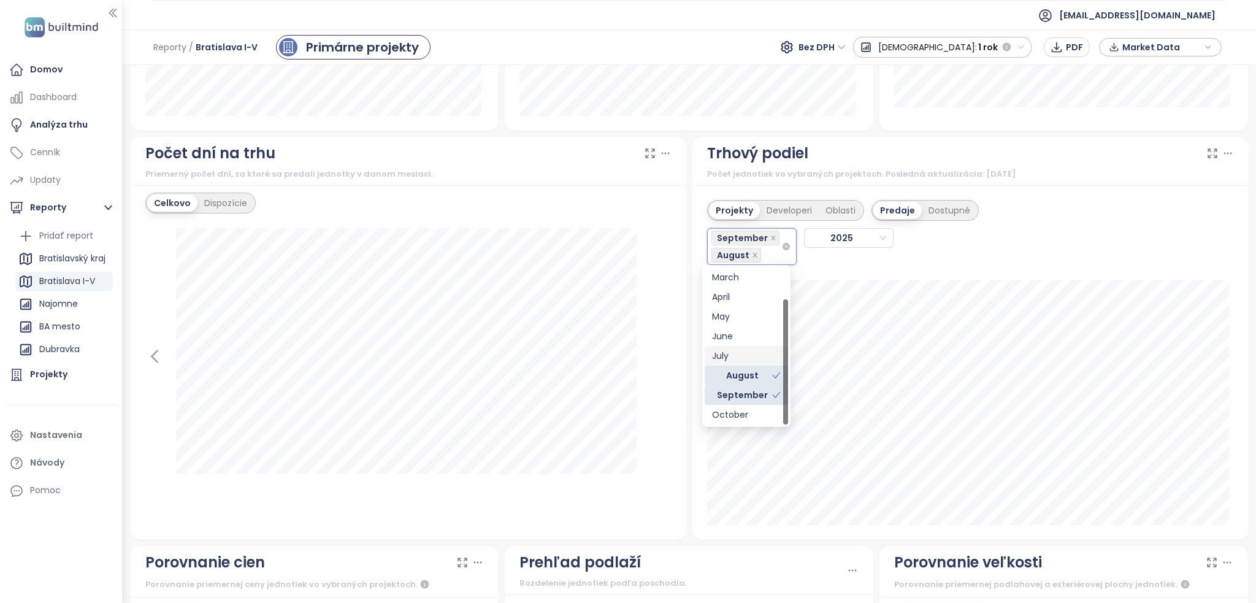
click at [738, 354] on div "July" at bounding box center [746, 355] width 69 height 13
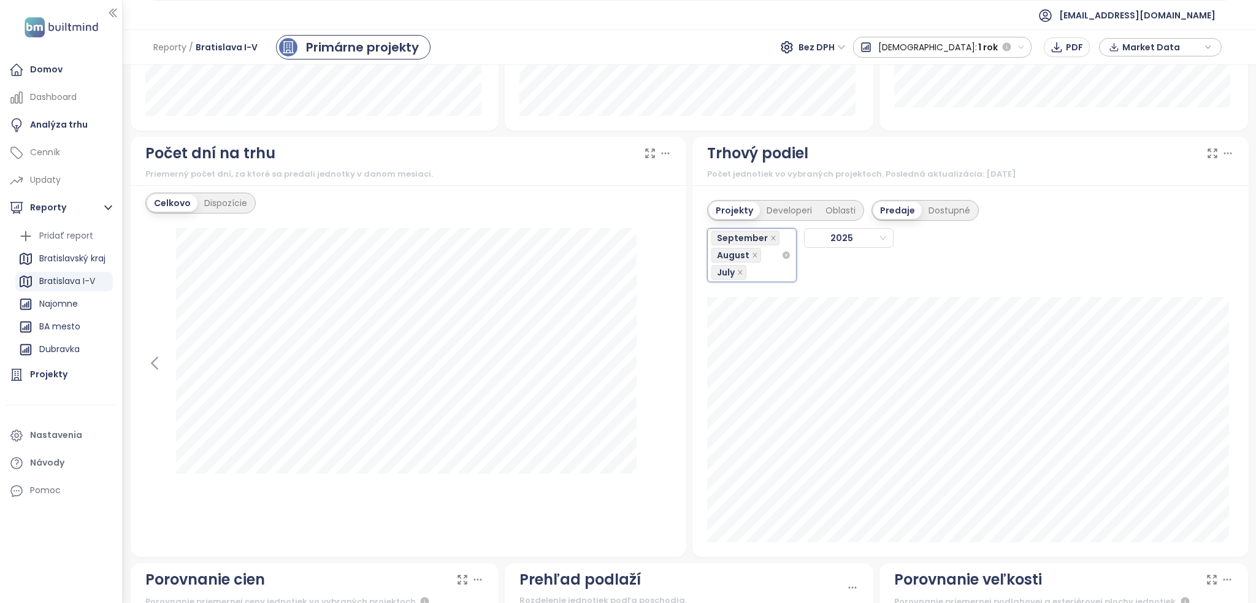
click at [846, 281] on div "Projekty Developeri Oblasti Predaje Dostupné September, August, July September …" at bounding box center [970, 371] width 556 height 372
click at [774, 209] on div "Developeri" at bounding box center [789, 210] width 59 height 17
click at [736, 205] on div "Projekty" at bounding box center [732, 210] width 47 height 17
click at [783, 256] on div "Projekty Developeri Oblasti Predaje Dostupné September August [DATE]" at bounding box center [970, 371] width 556 height 372
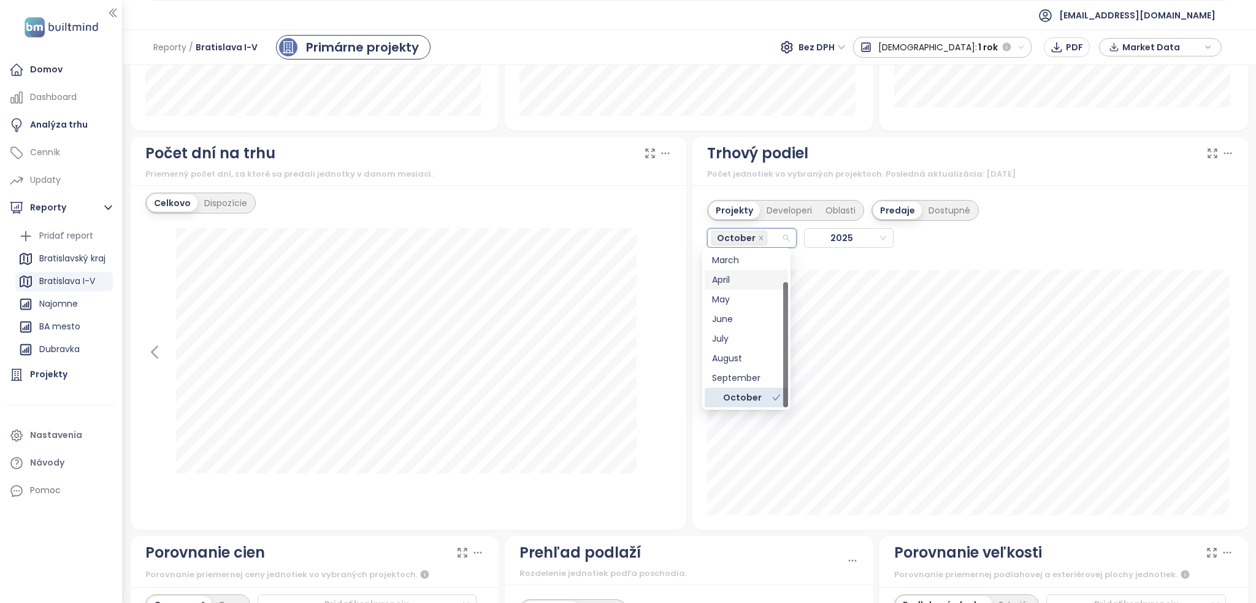
click at [773, 234] on div "October" at bounding box center [746, 237] width 70 height 17
drag, startPoint x: 783, startPoint y: 324, endPoint x: 781, endPoint y: 299, distance: 24.6
click at [781, 299] on div "February March April May June July August September October" at bounding box center [746, 319] width 83 height 177
drag, startPoint x: 786, startPoint y: 305, endPoint x: 777, endPoint y: 255, distance: 51.6
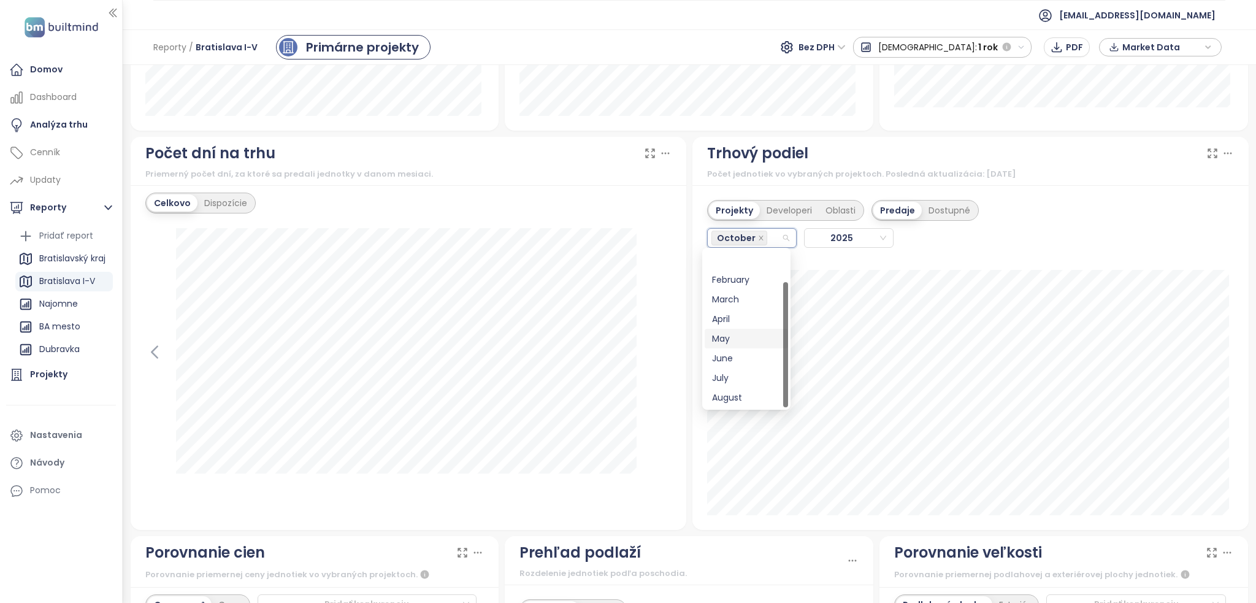
click at [777, 255] on div "February March April May June July August September October" at bounding box center [746, 328] width 83 height 157
click at [760, 255] on div "January" at bounding box center [746, 259] width 69 height 13
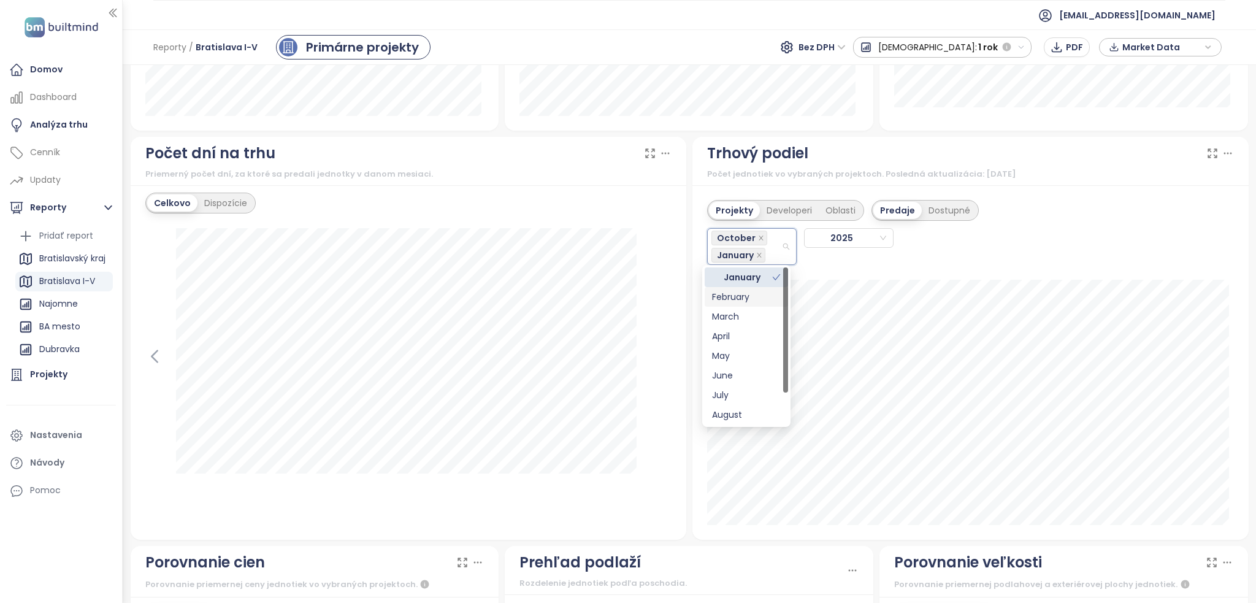
click at [757, 301] on div "February" at bounding box center [746, 296] width 69 height 13
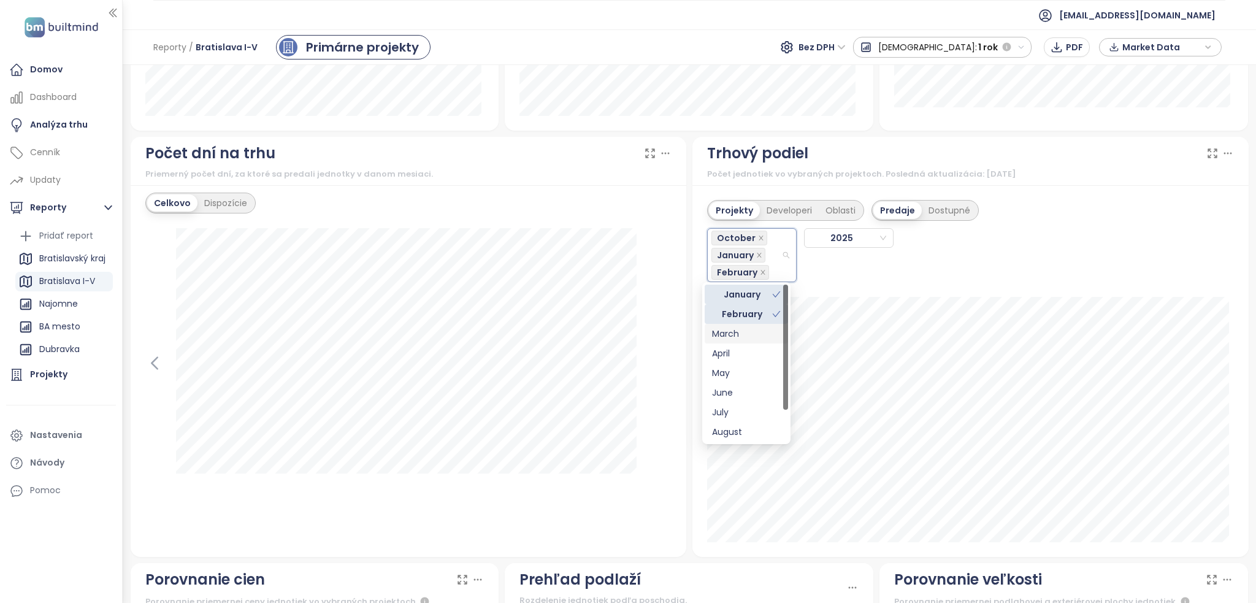
click at [737, 334] on div "March" at bounding box center [746, 333] width 69 height 13
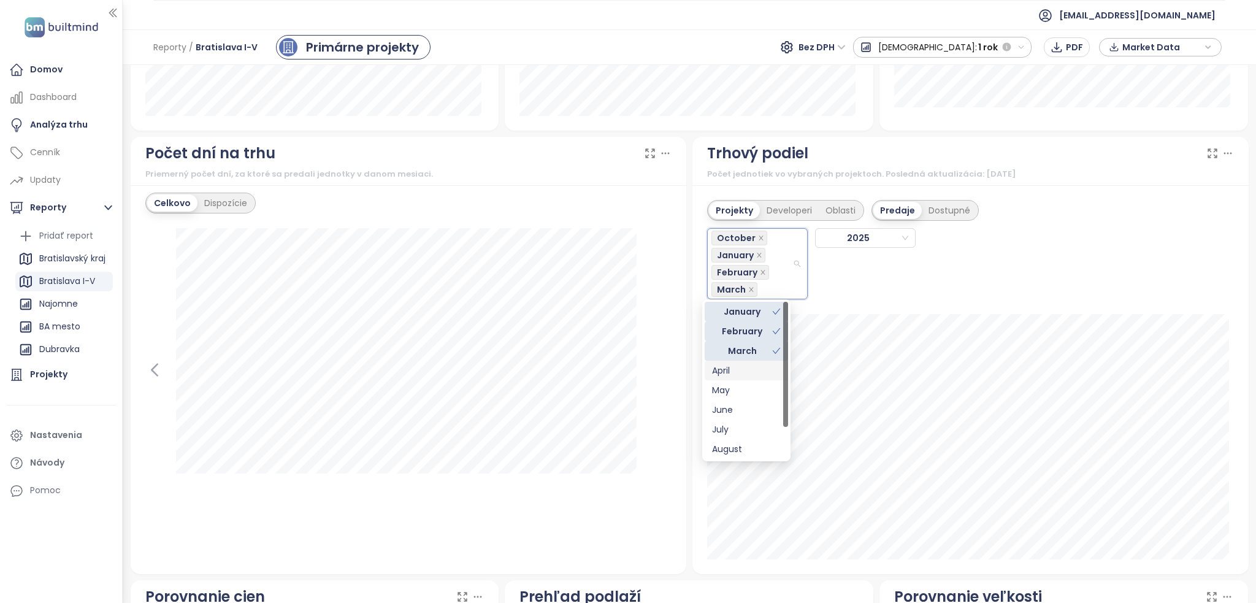
click at [732, 374] on div "April" at bounding box center [746, 370] width 69 height 13
click at [730, 394] on div "May" at bounding box center [746, 389] width 69 height 13
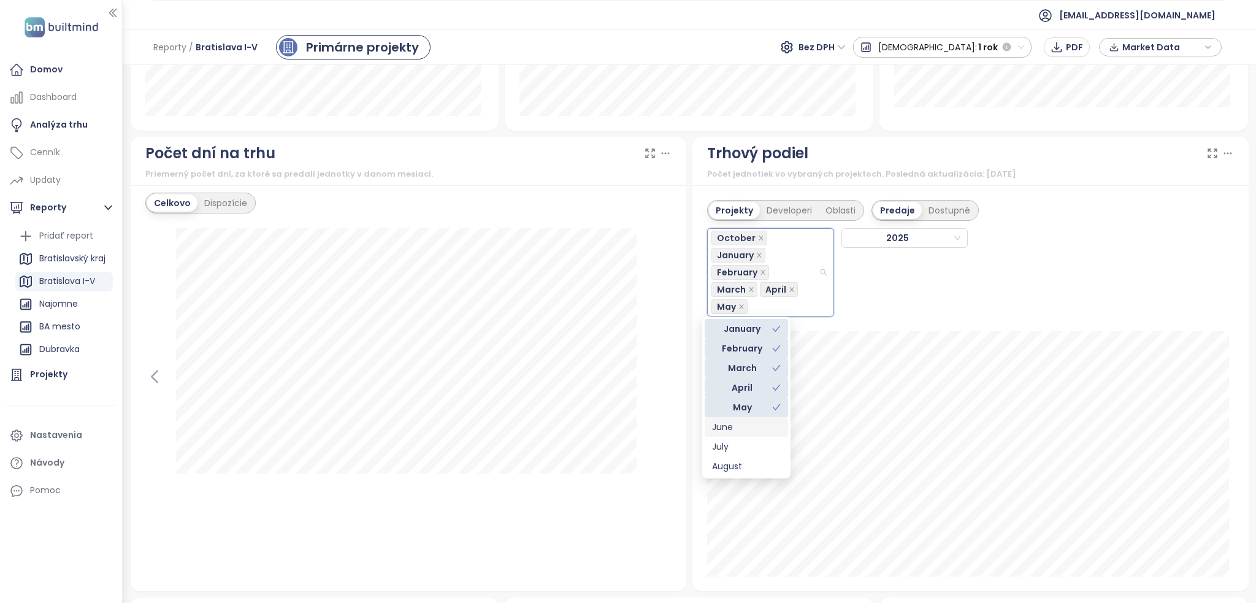
click at [730, 421] on div "June" at bounding box center [746, 426] width 69 height 13
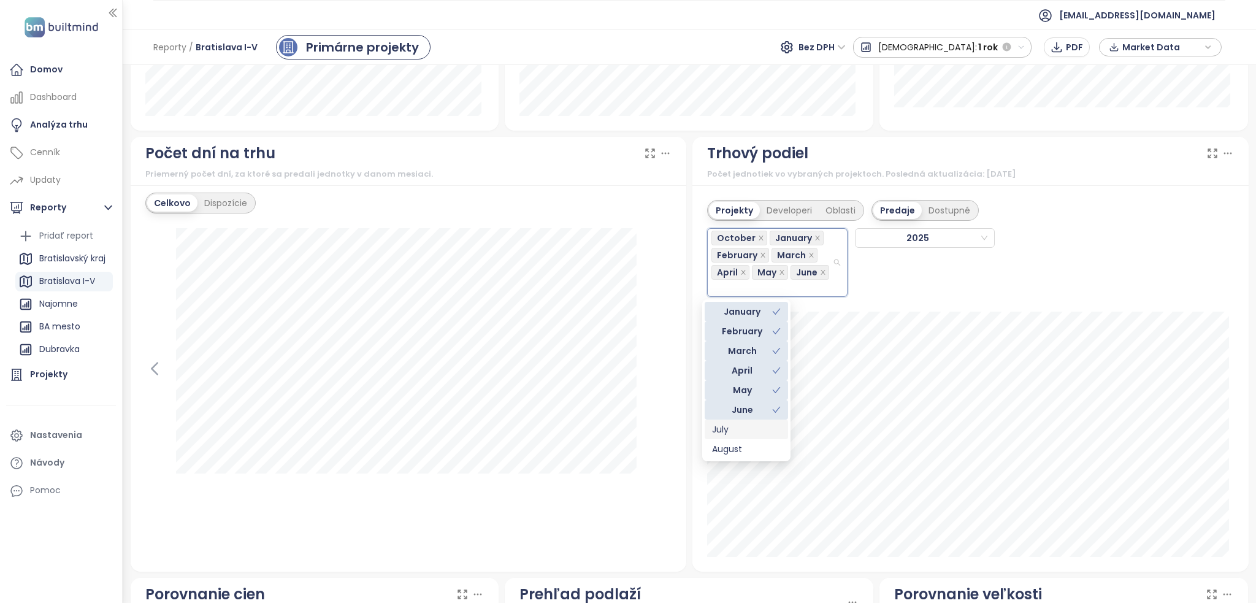
click at [735, 434] on div "July" at bounding box center [746, 429] width 69 height 13
click at [734, 452] on div "August" at bounding box center [746, 448] width 69 height 13
click at [752, 426] on div "September" at bounding box center [746, 429] width 69 height 13
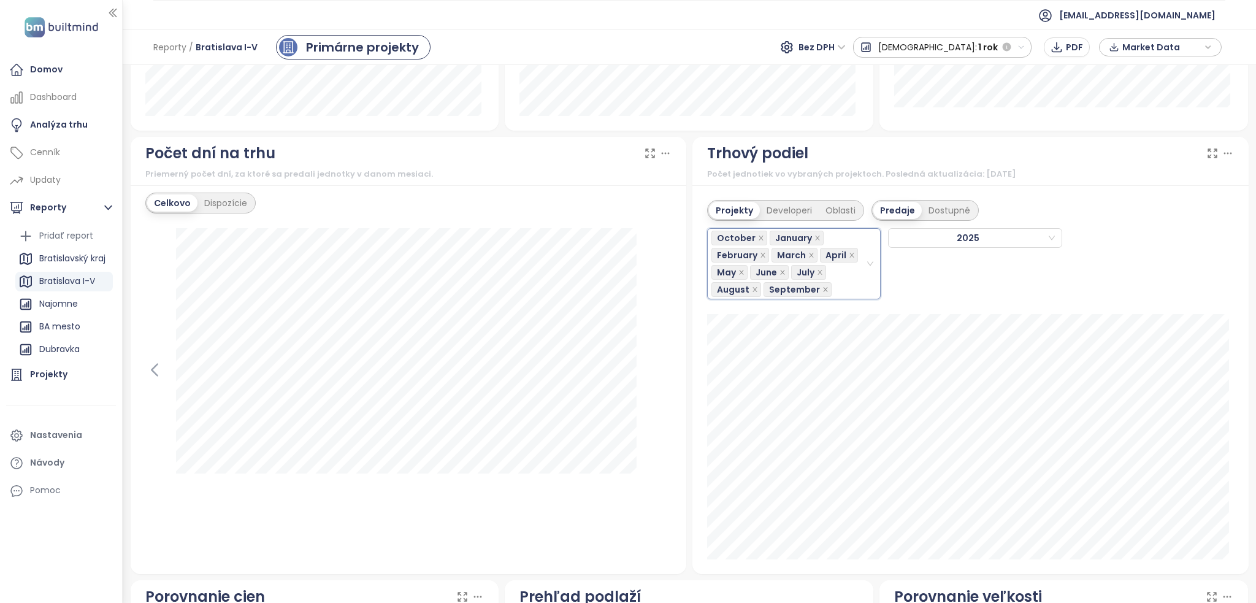
click at [692, 483] on div "Projekty Developeri Oblasti Predaje Dostupné October, January, February, March,…" at bounding box center [970, 379] width 556 height 389
click at [791, 208] on div "Developeri" at bounding box center [789, 210] width 59 height 17
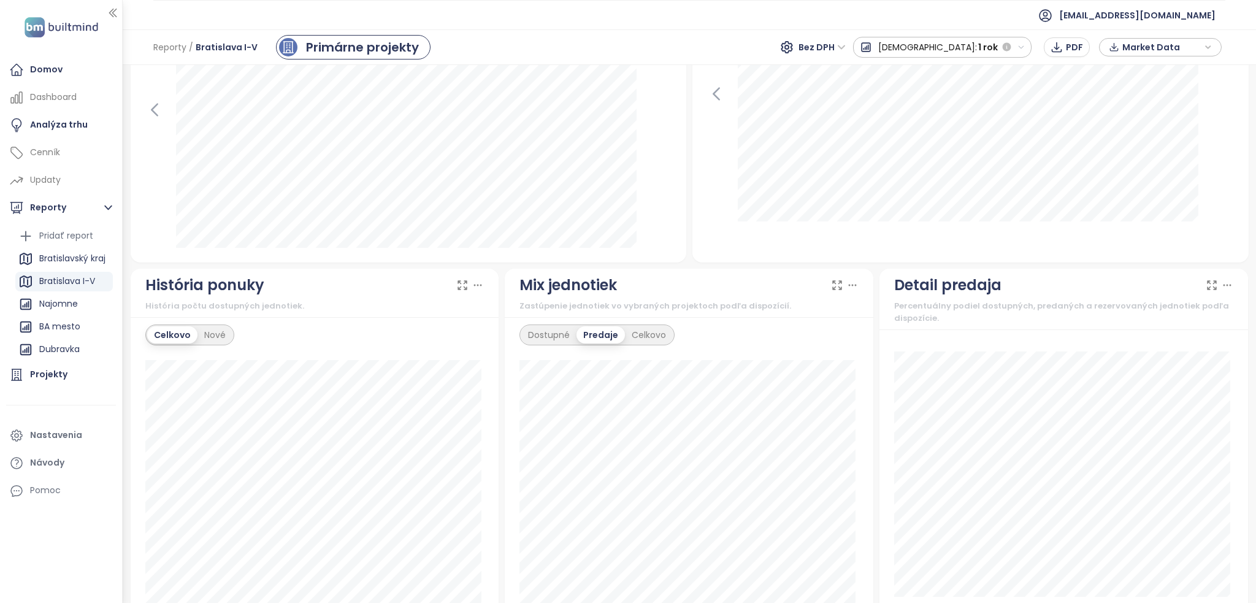
scroll to position [178, 0]
